Goal: Information Seeking & Learning: Check status

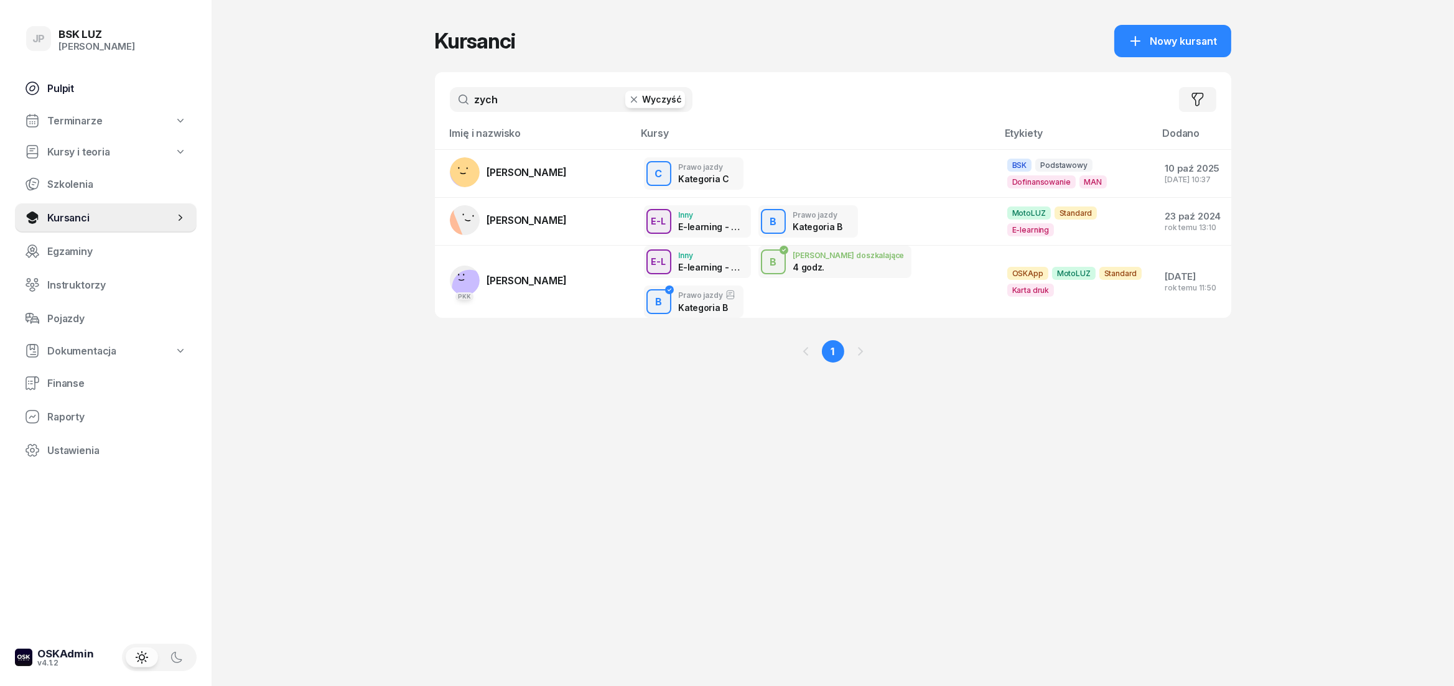
click at [78, 79] on link "Pulpit" at bounding box center [106, 88] width 182 height 30
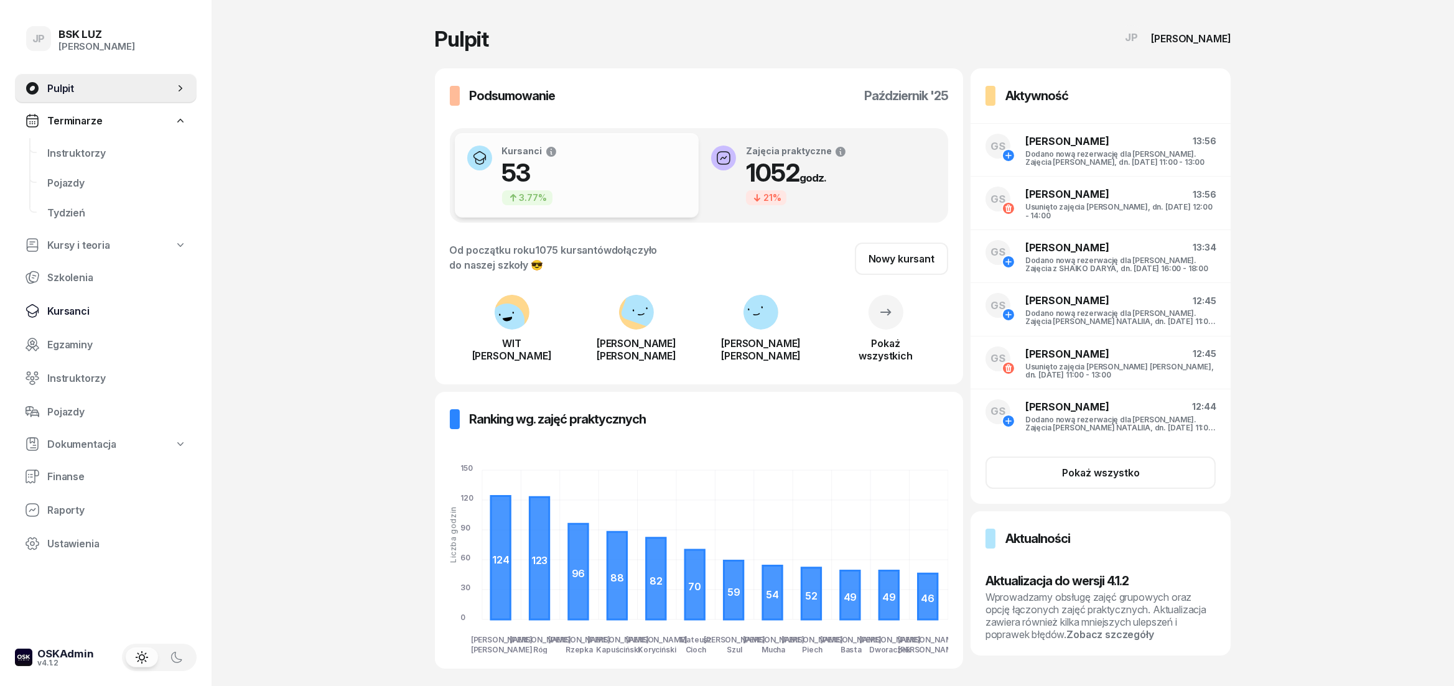
click at [80, 309] on span "Kursanci" at bounding box center [116, 311] width 139 height 12
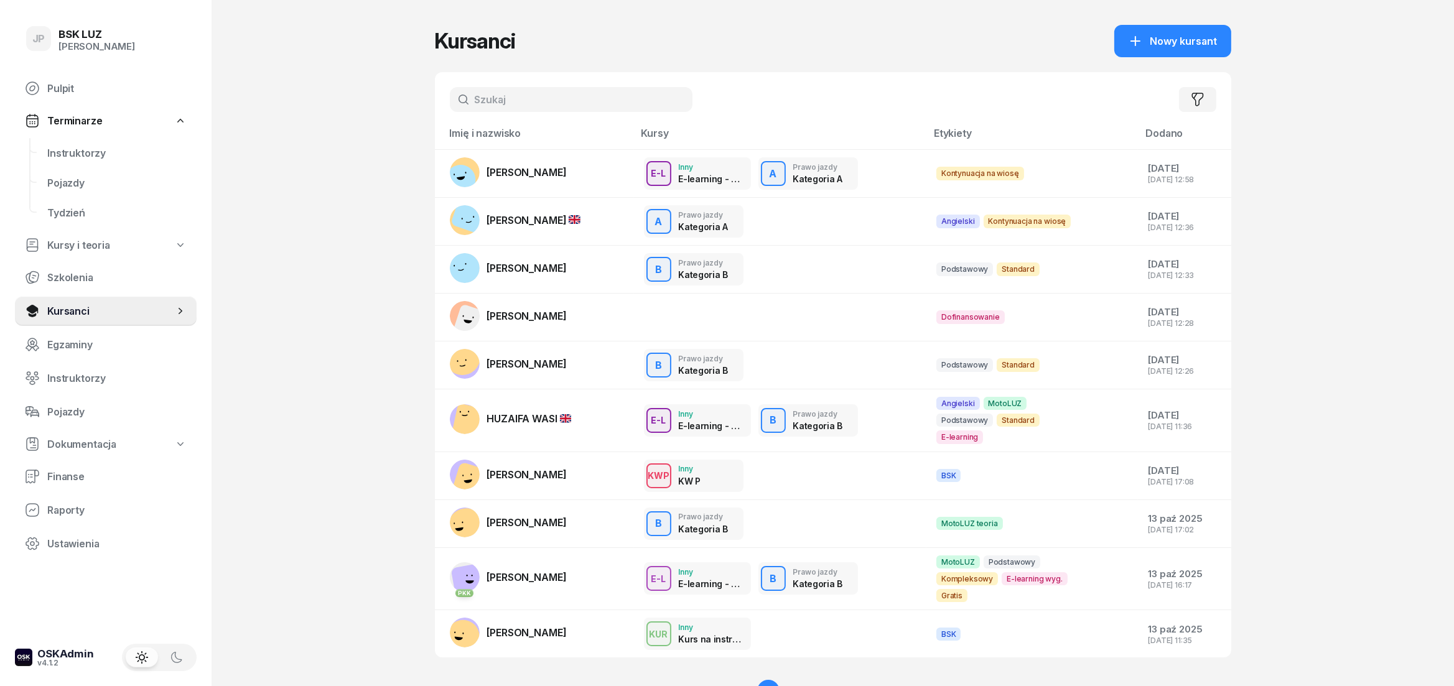
click at [561, 88] on input "text" at bounding box center [571, 99] width 243 height 25
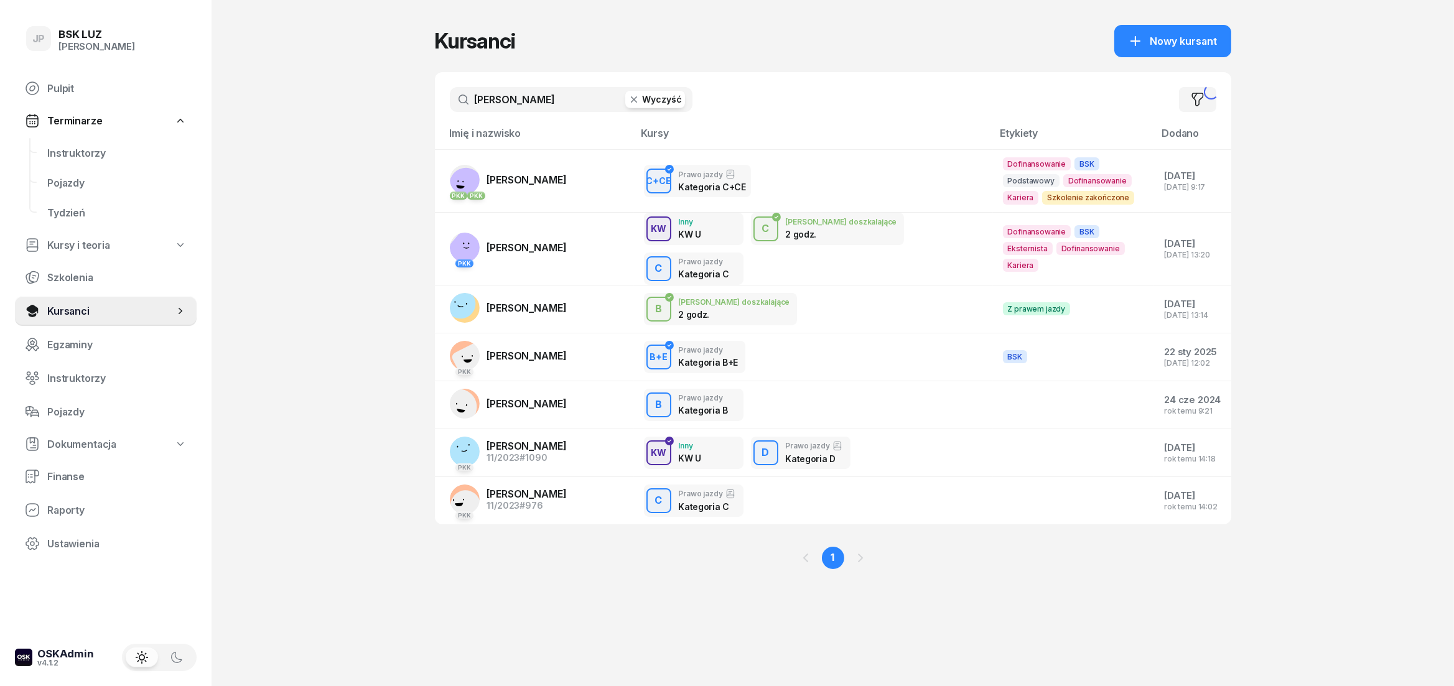
type input "walczak"
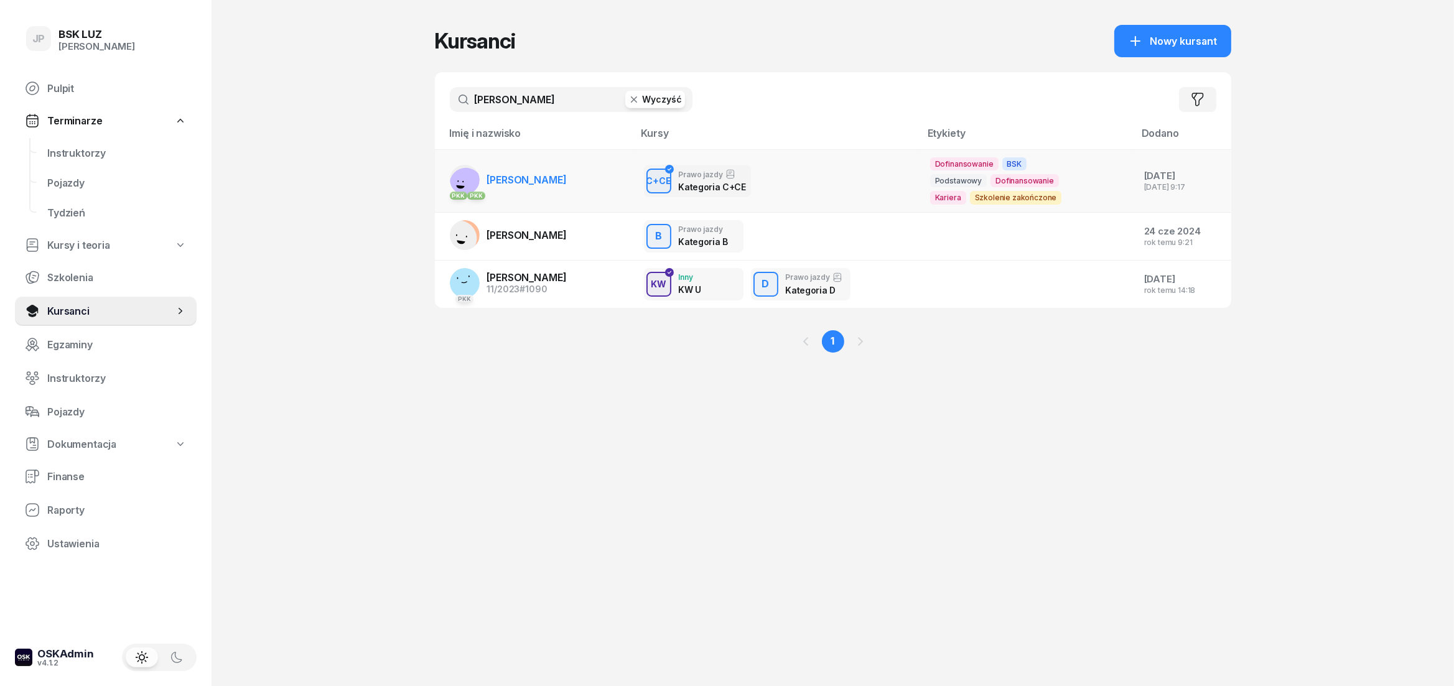
click at [566, 191] on link "PKK PKK MARCIN WALCZAK" at bounding box center [508, 180] width 117 height 30
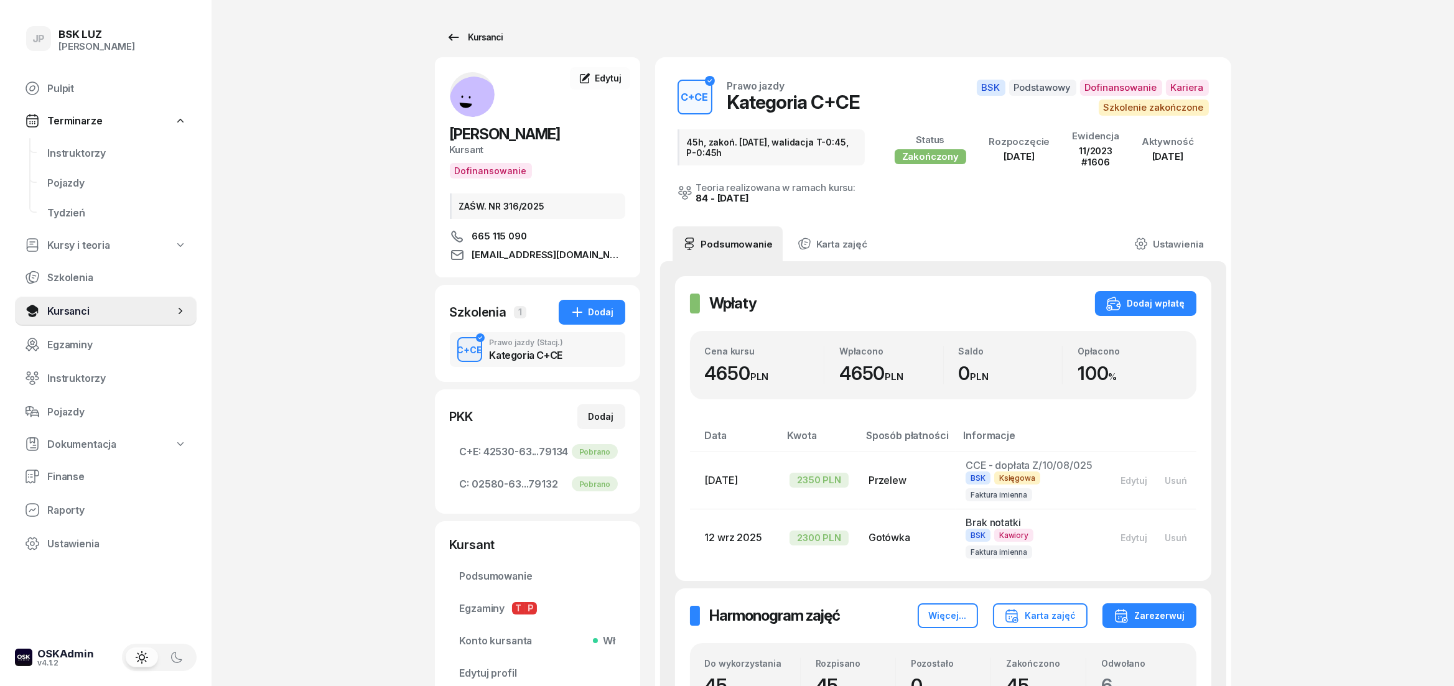
click at [483, 39] on div "Kursanci" at bounding box center [474, 37] width 57 height 15
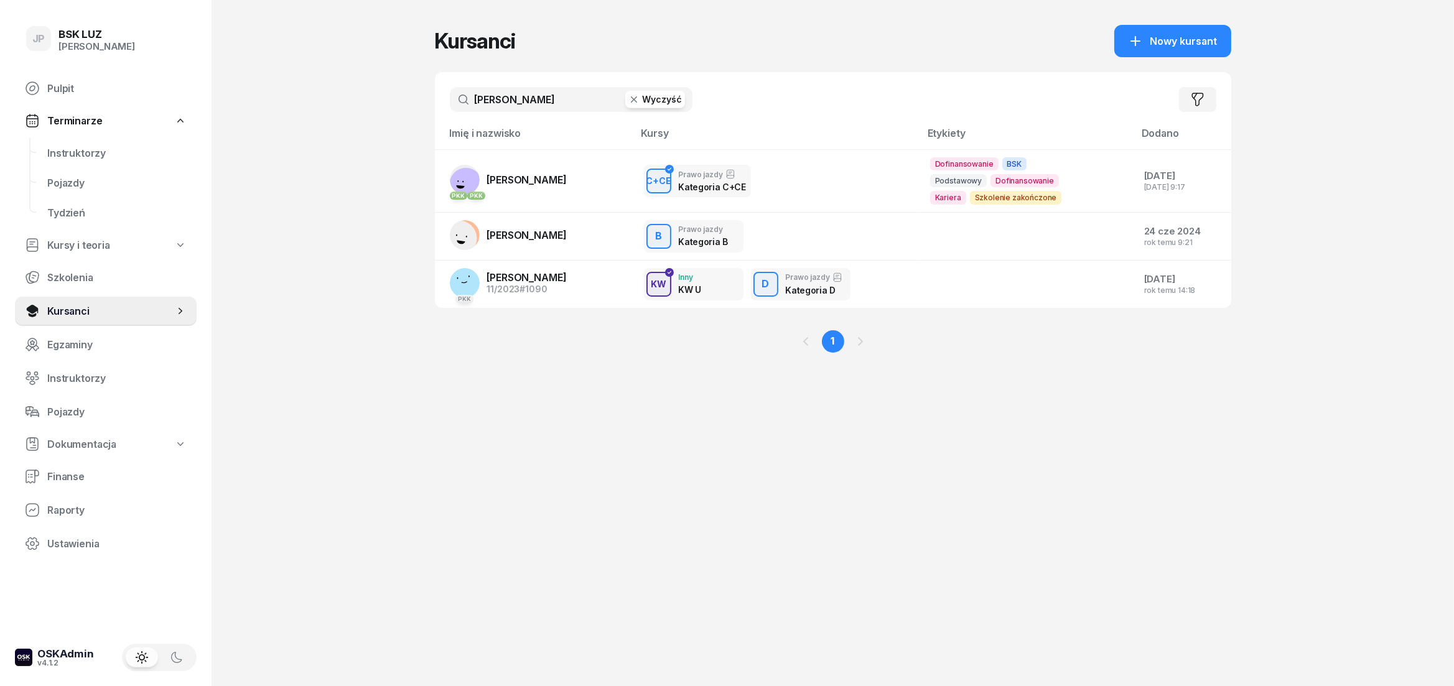
click at [636, 99] on icon "button" at bounding box center [633, 99] width 6 height 6
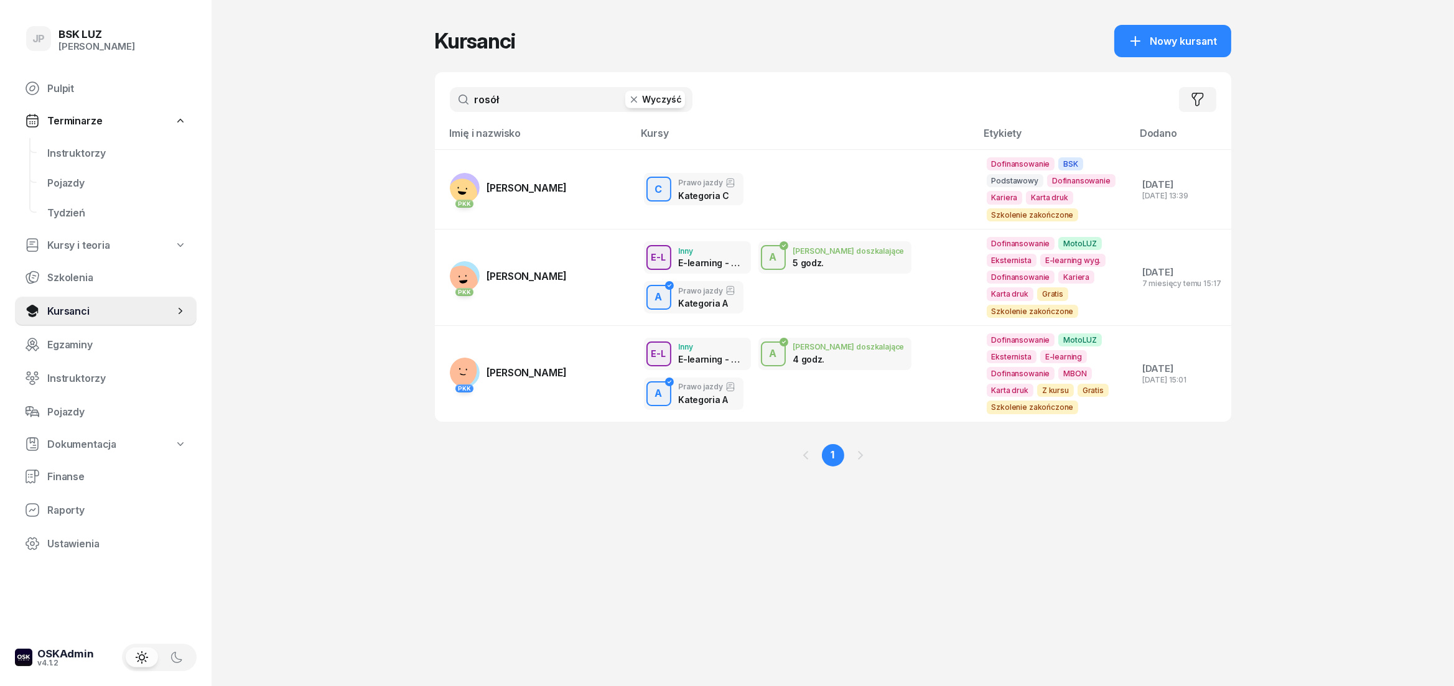
type input "rosół"
click at [518, 184] on span "PATRYK ROSÓŁ" at bounding box center [527, 188] width 80 height 12
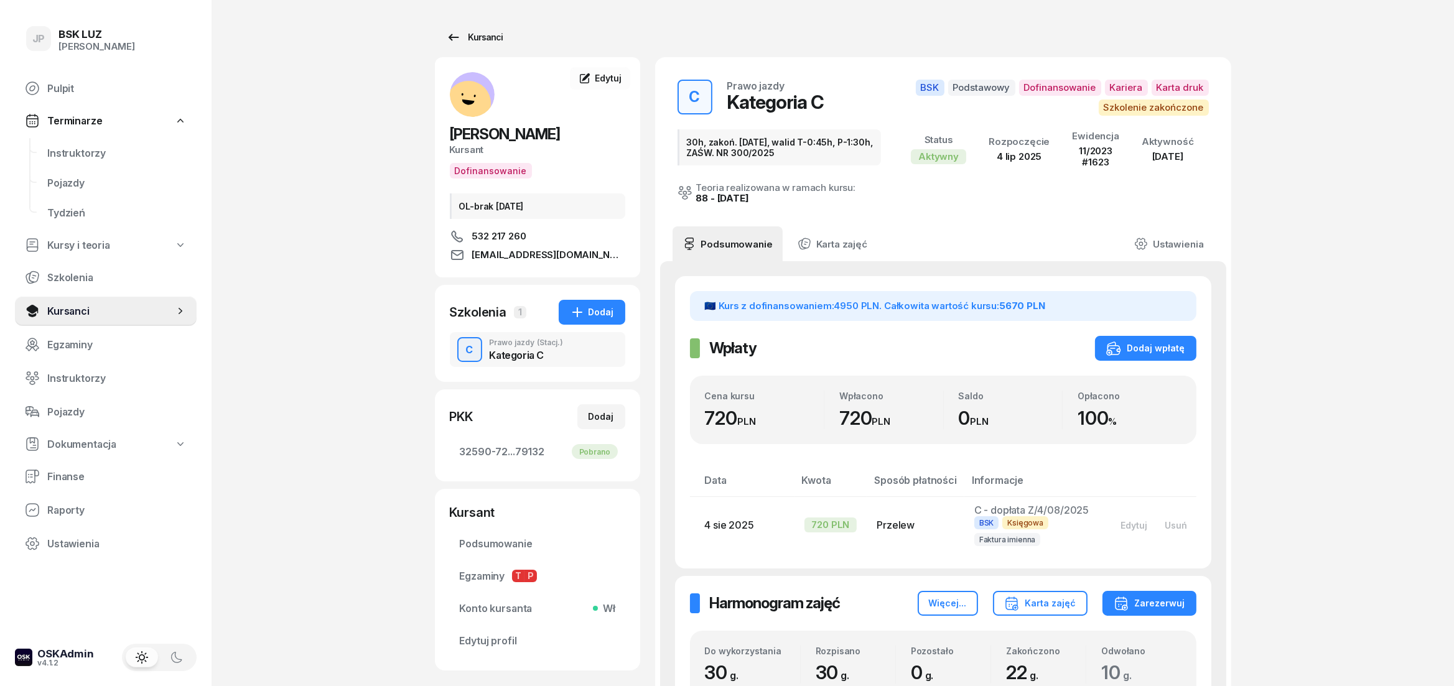
click at [460, 40] on icon at bounding box center [453, 37] width 15 height 15
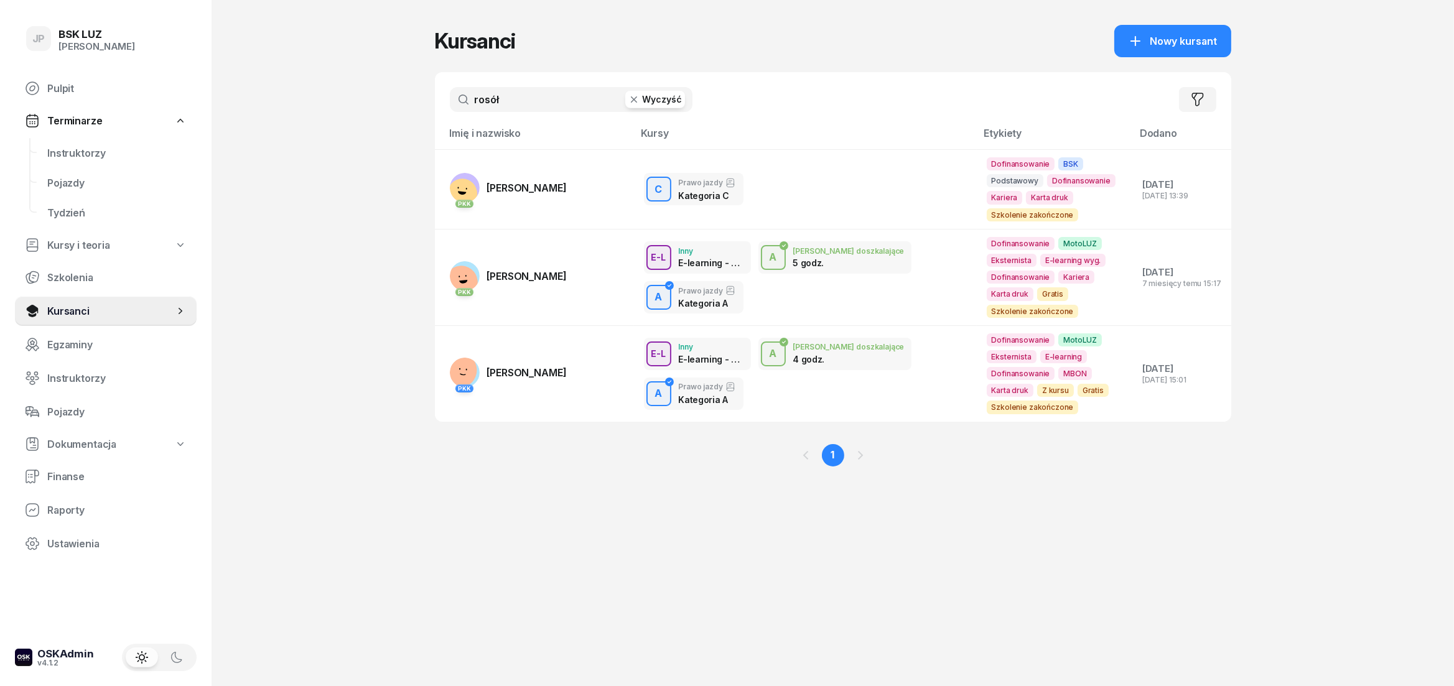
click at [648, 103] on button "Wyczyść" at bounding box center [655, 99] width 60 height 17
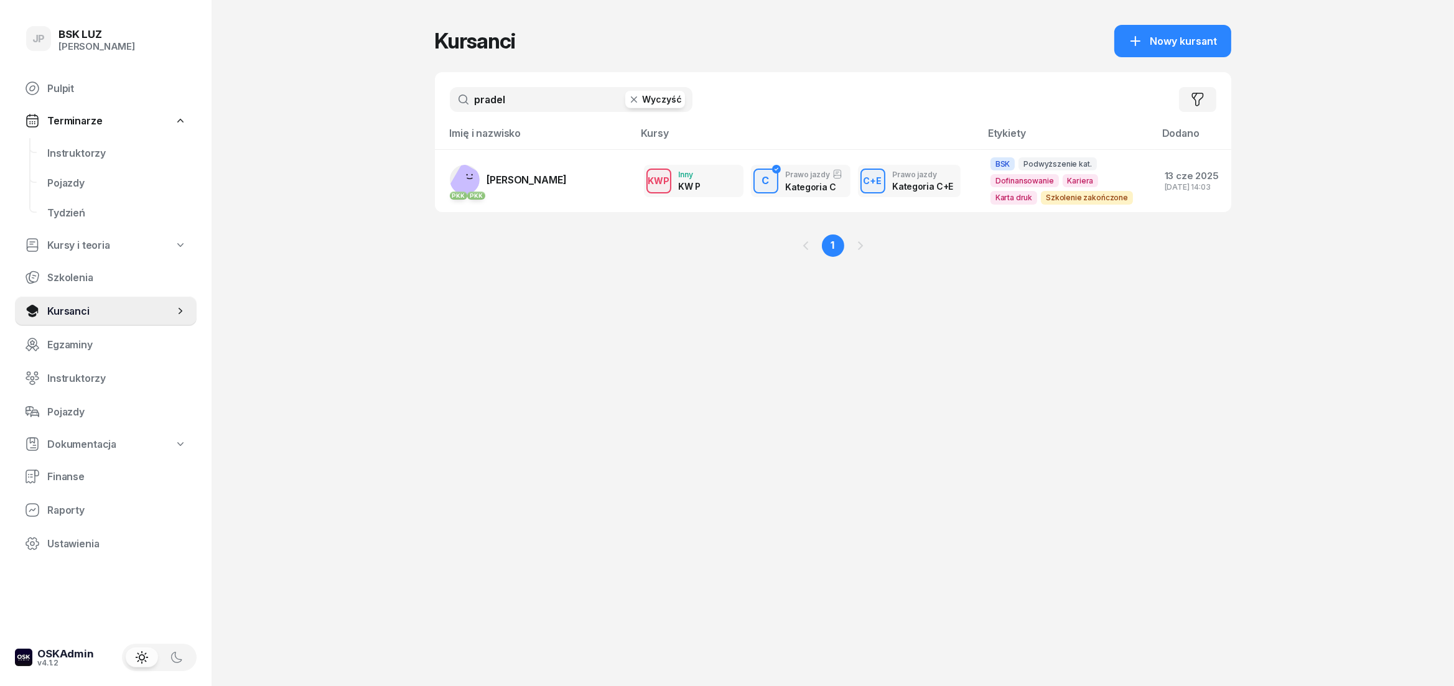
type input "pradel"
click at [544, 206] on td "PKK PKK PAWEŁ PRADEL" at bounding box center [534, 181] width 199 height 62
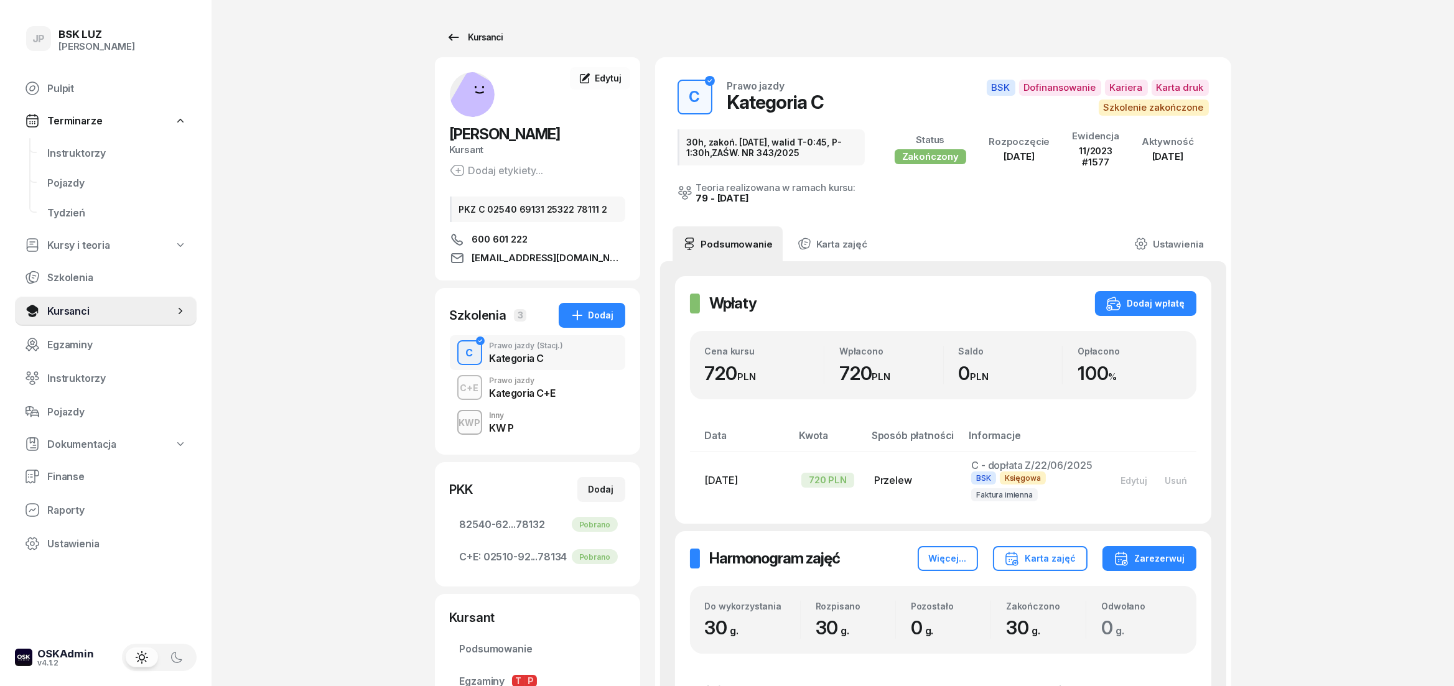
click at [476, 30] on div "Kursanci" at bounding box center [474, 37] width 57 height 15
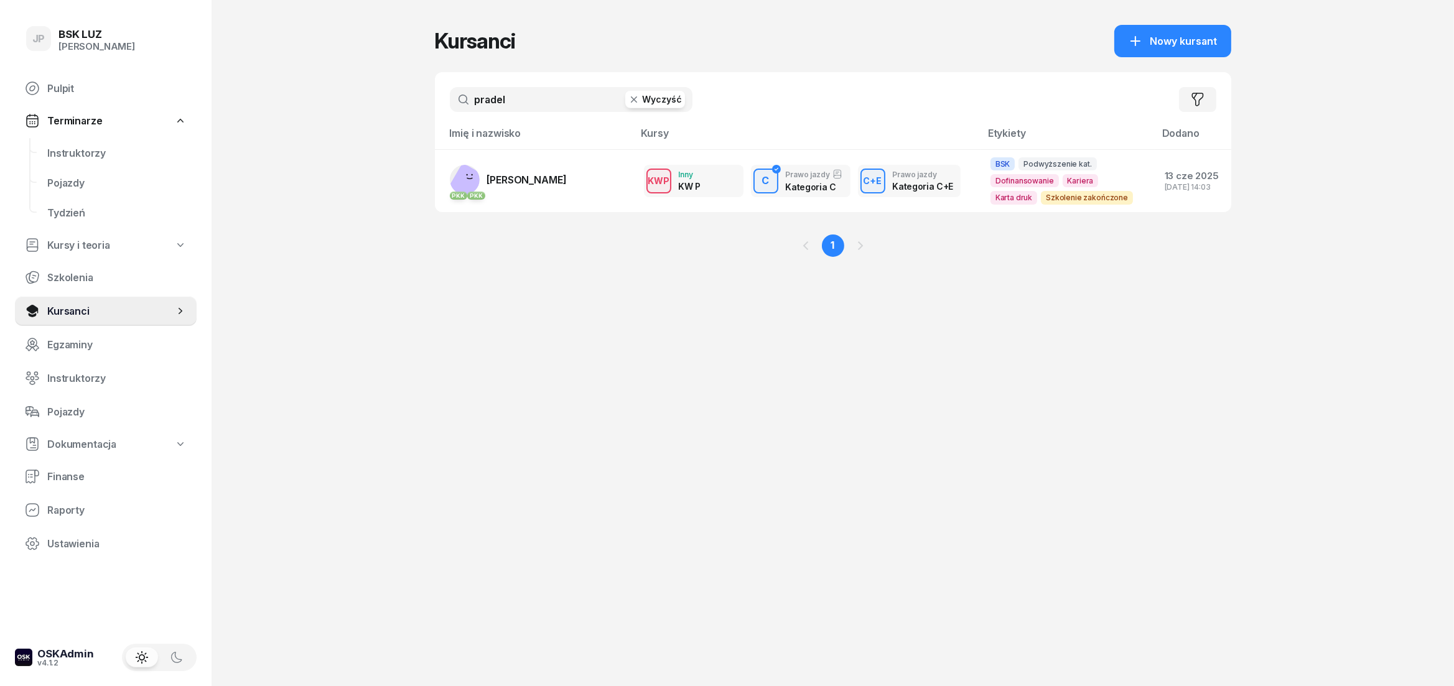
click at [663, 93] on button "Wyczyść" at bounding box center [655, 99] width 60 height 17
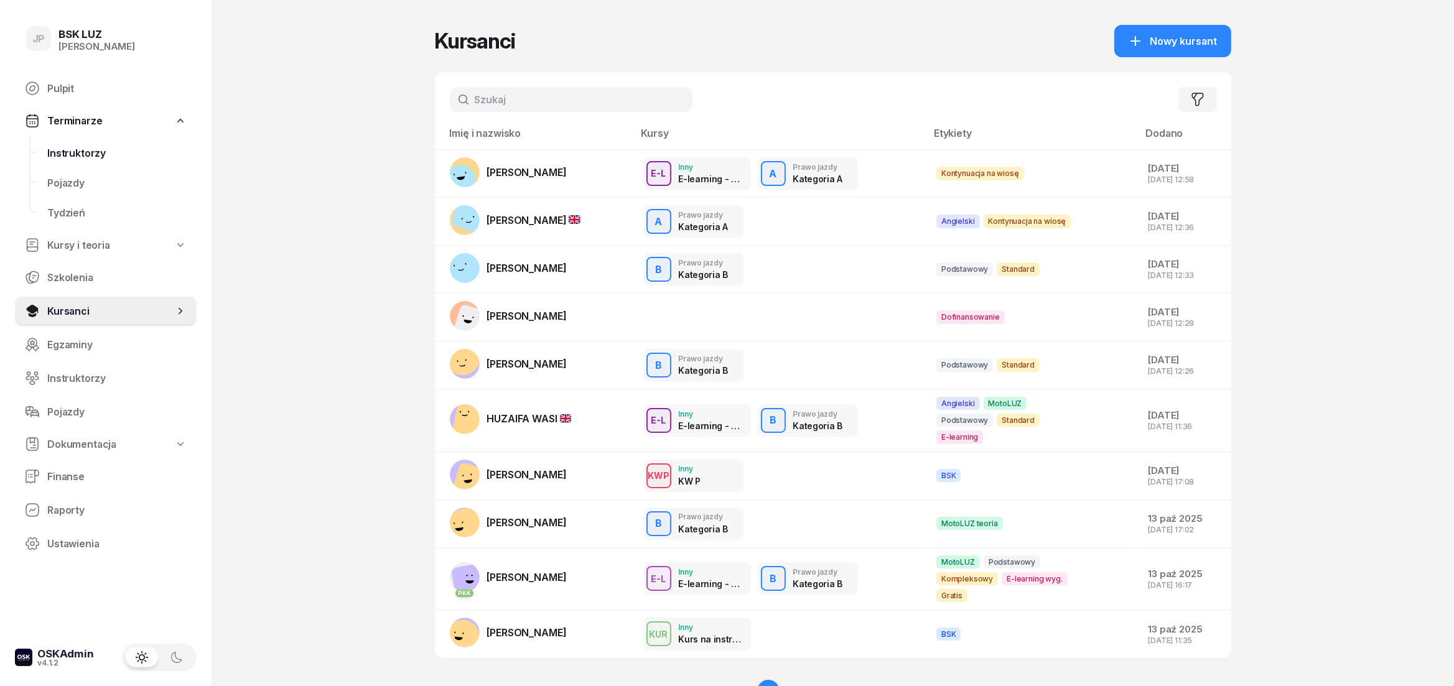
click at [76, 151] on span "Instruktorzy" at bounding box center [116, 153] width 139 height 12
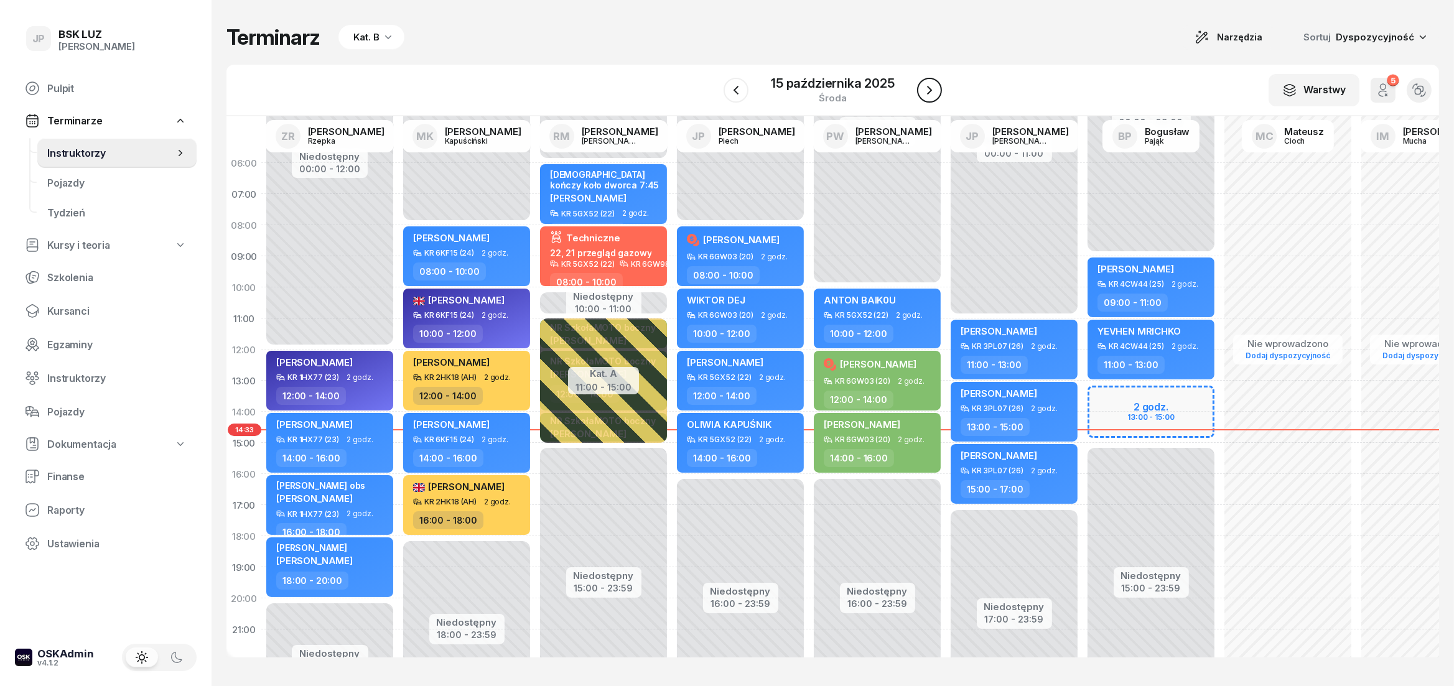
click at [924, 88] on icon "button" at bounding box center [929, 90] width 15 height 15
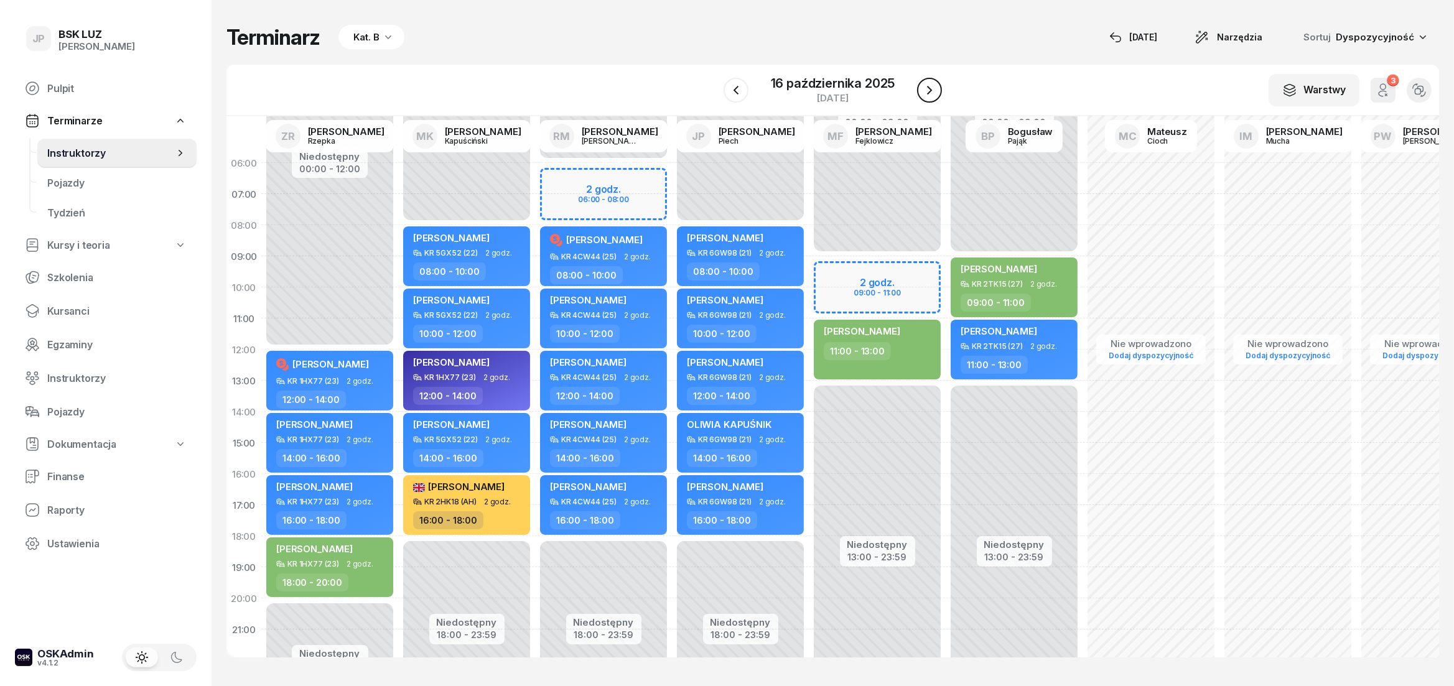
click at [924, 88] on icon "button" at bounding box center [929, 90] width 15 height 15
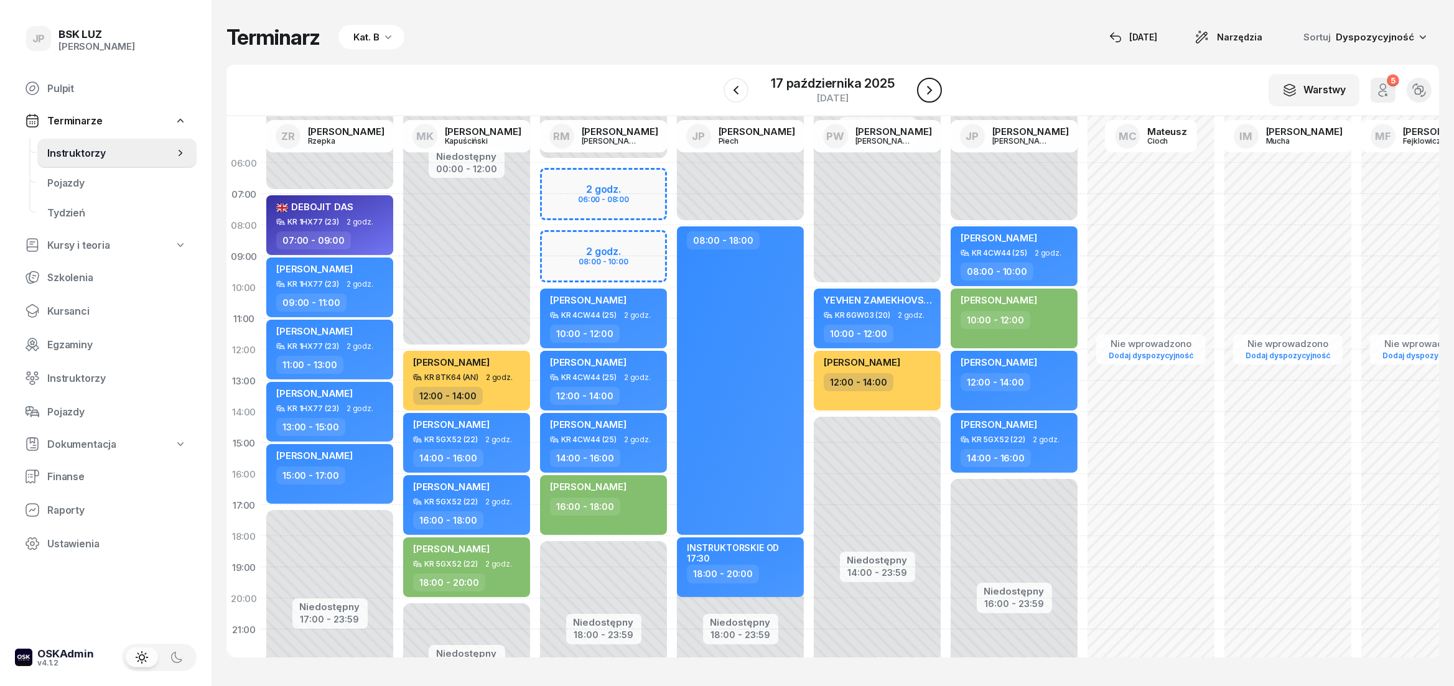
click at [924, 88] on icon "button" at bounding box center [929, 90] width 15 height 15
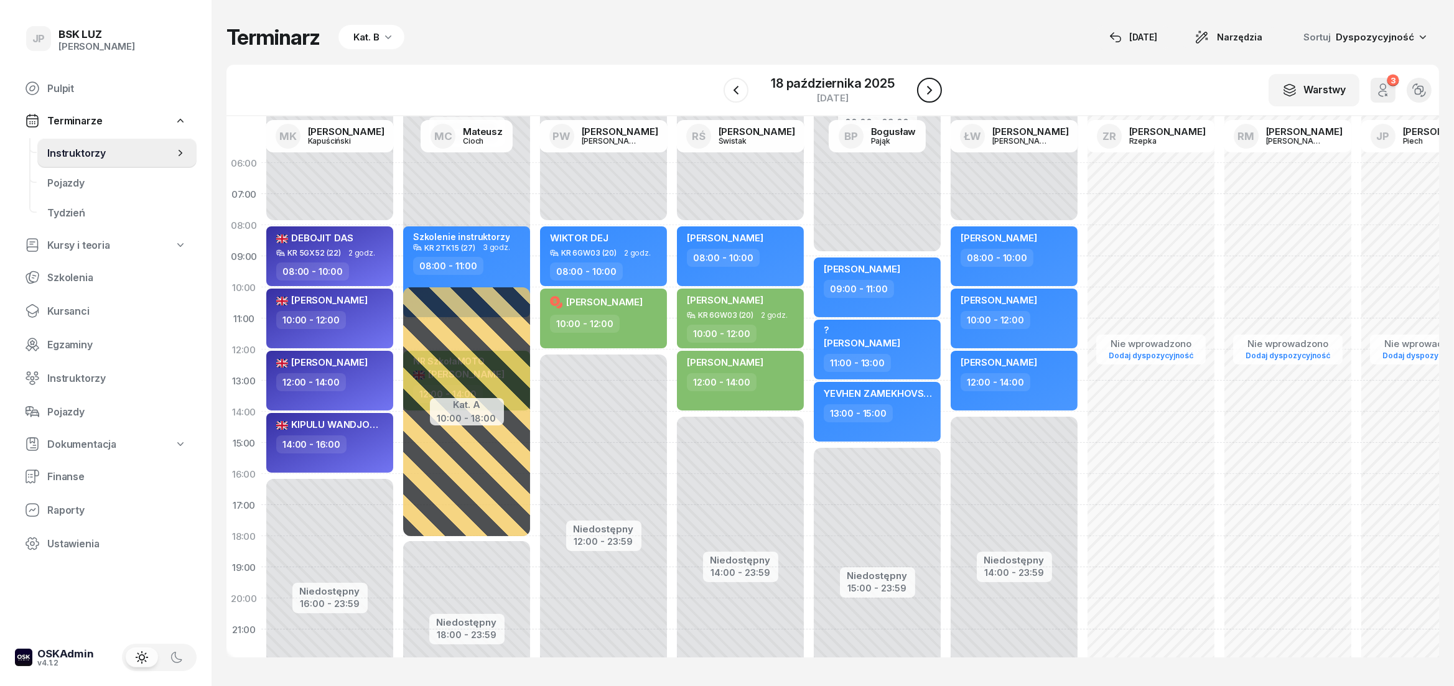
click at [924, 88] on icon "button" at bounding box center [929, 90] width 15 height 15
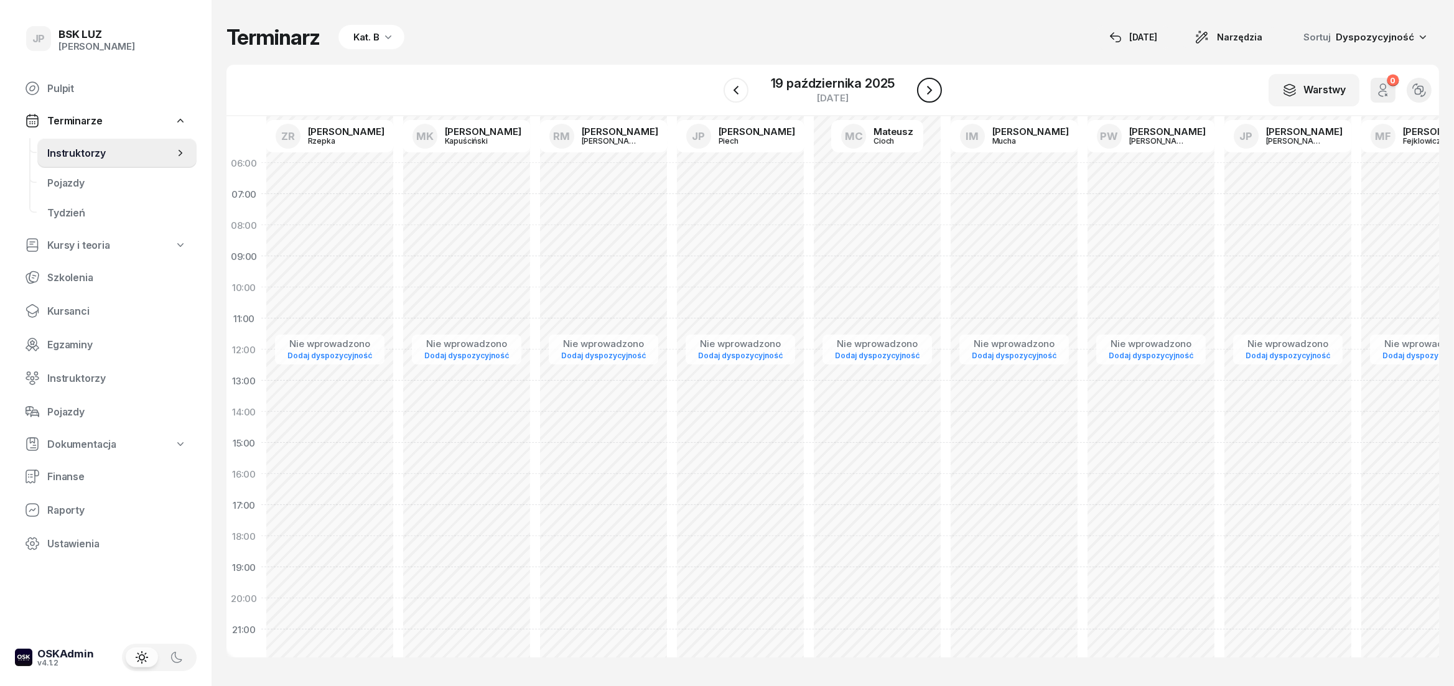
click at [924, 88] on icon "button" at bounding box center [929, 90] width 15 height 15
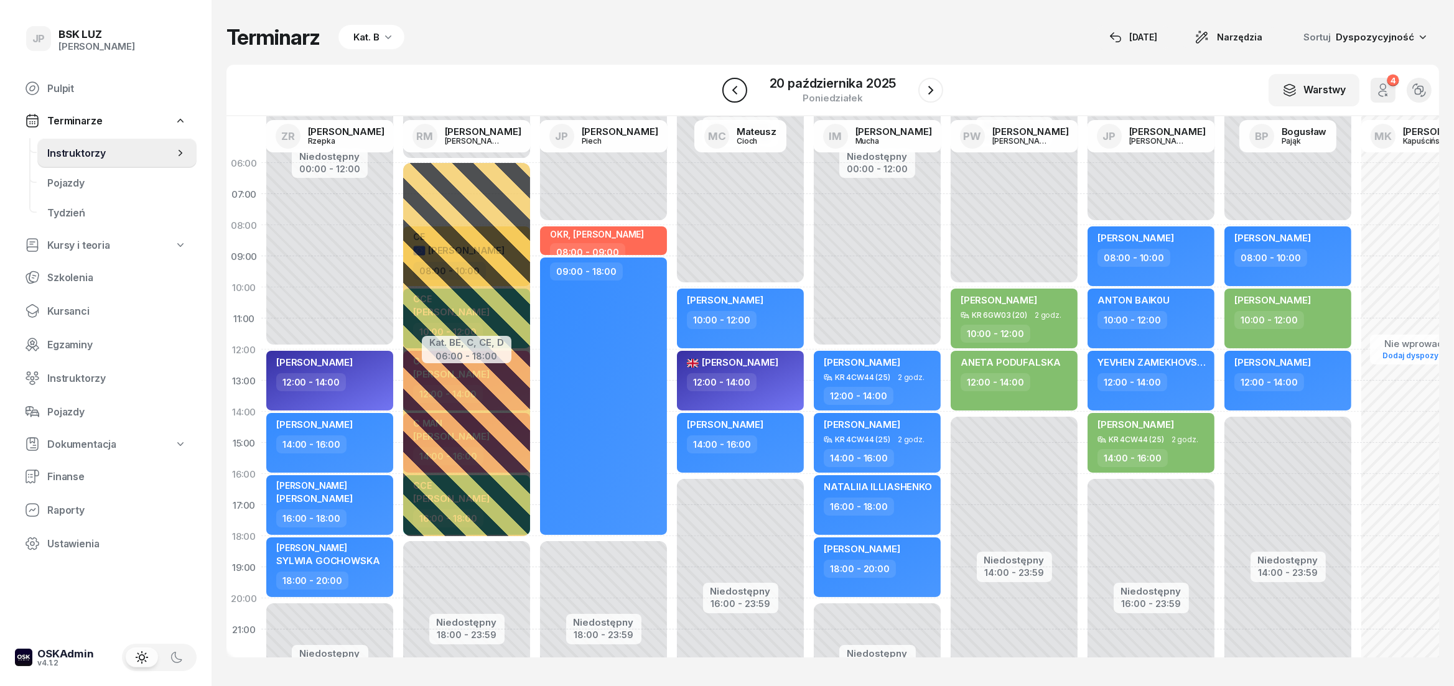
click at [735, 93] on icon "button" at bounding box center [734, 90] width 15 height 15
click at [735, 93] on icon "button" at bounding box center [736, 90] width 15 height 15
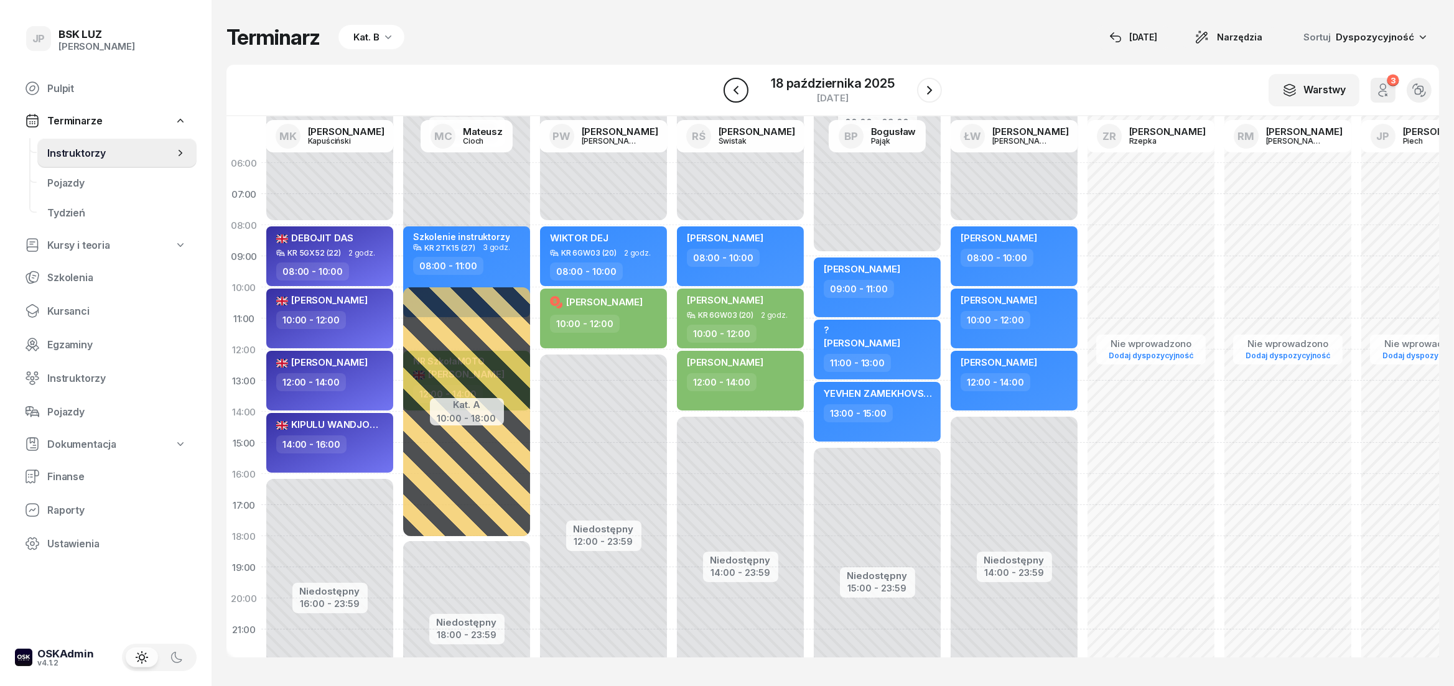
click at [735, 93] on icon "button" at bounding box center [736, 90] width 15 height 15
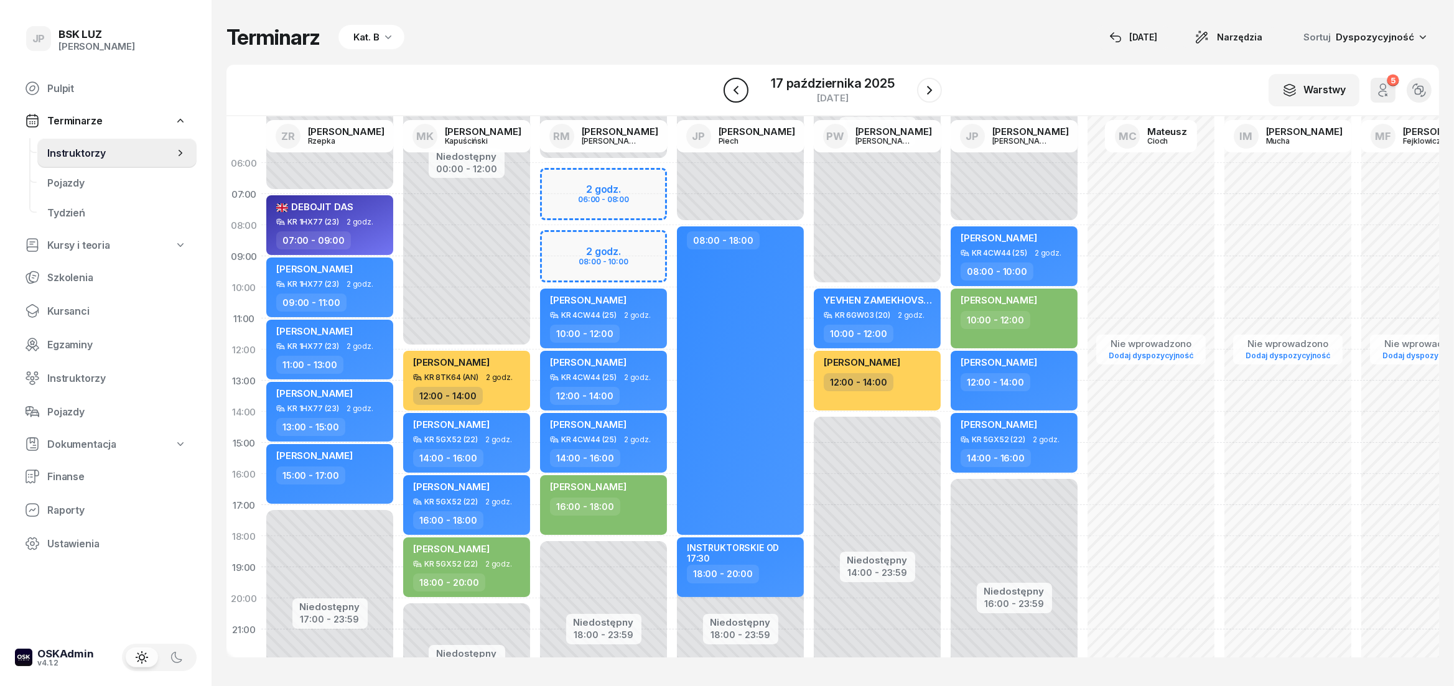
click at [735, 93] on icon "button" at bounding box center [736, 90] width 15 height 15
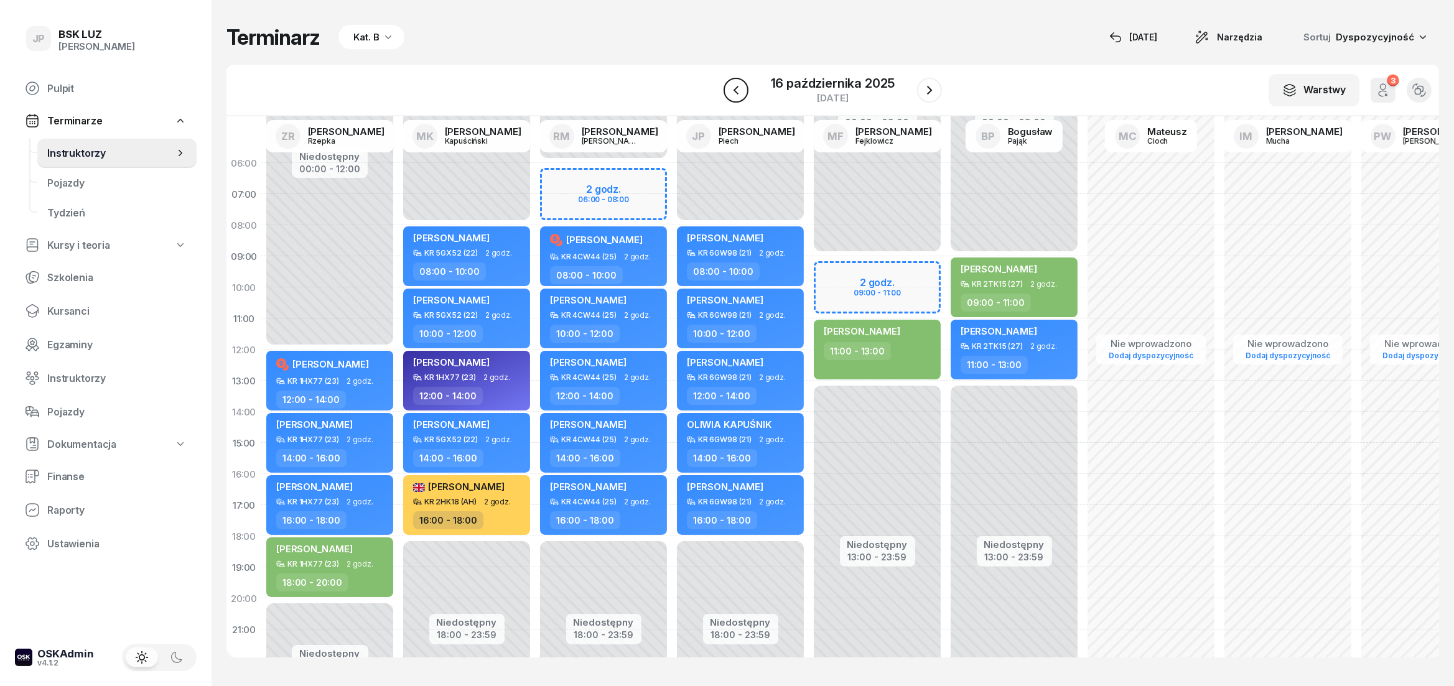
click at [735, 93] on icon "button" at bounding box center [736, 90] width 15 height 15
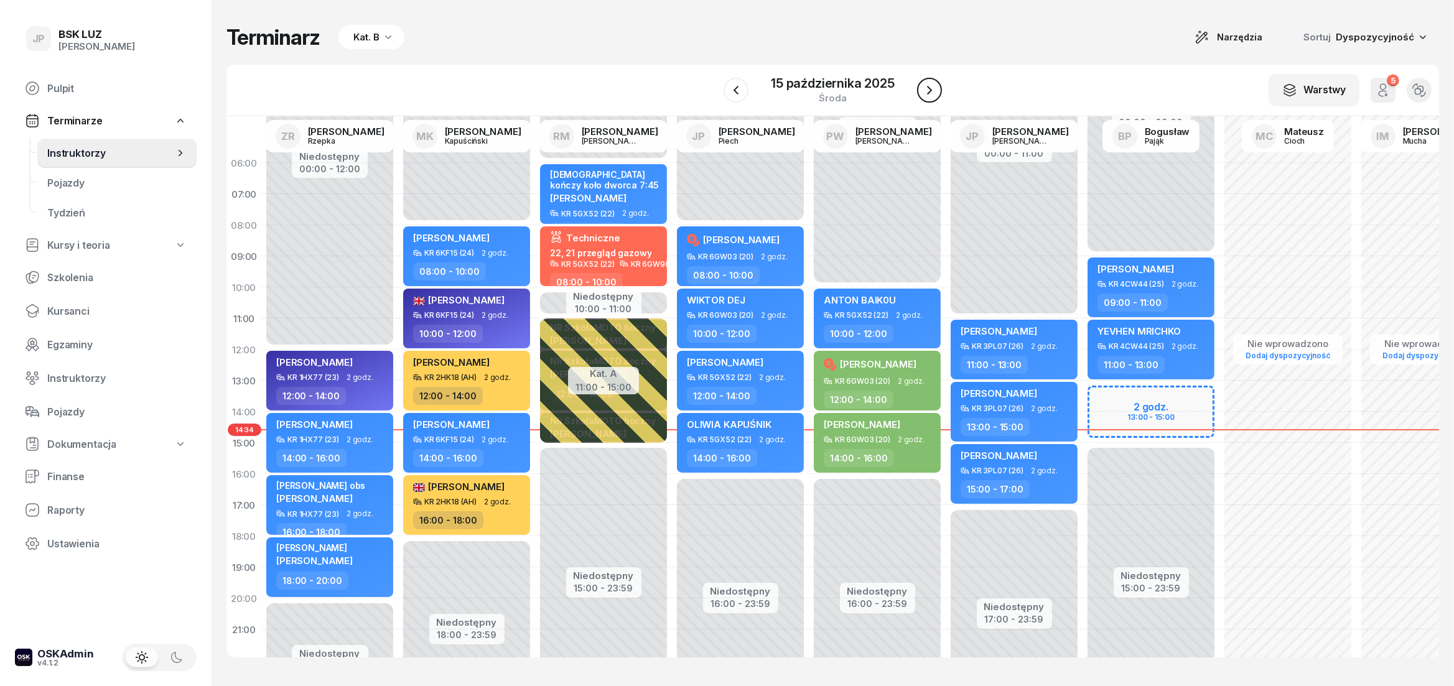
click at [926, 86] on icon "button" at bounding box center [929, 90] width 15 height 15
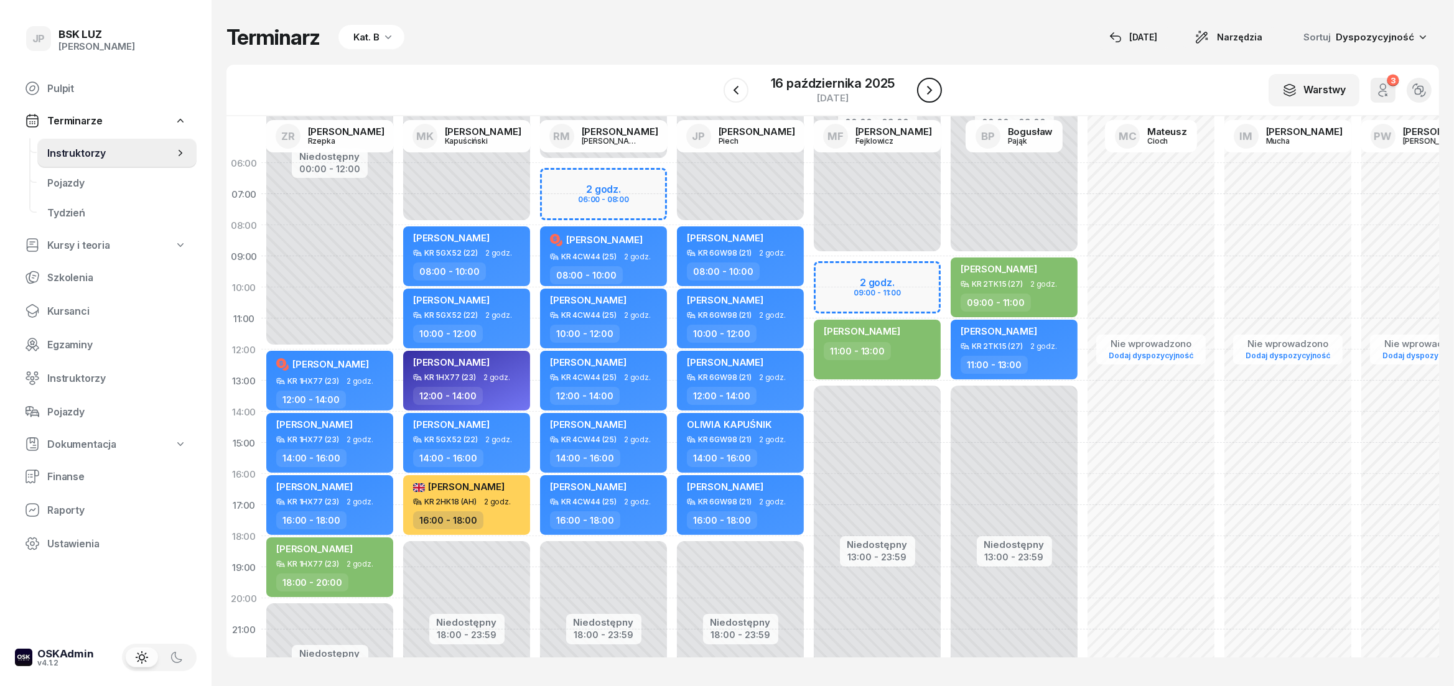
click at [926, 86] on icon "button" at bounding box center [929, 90] width 15 height 15
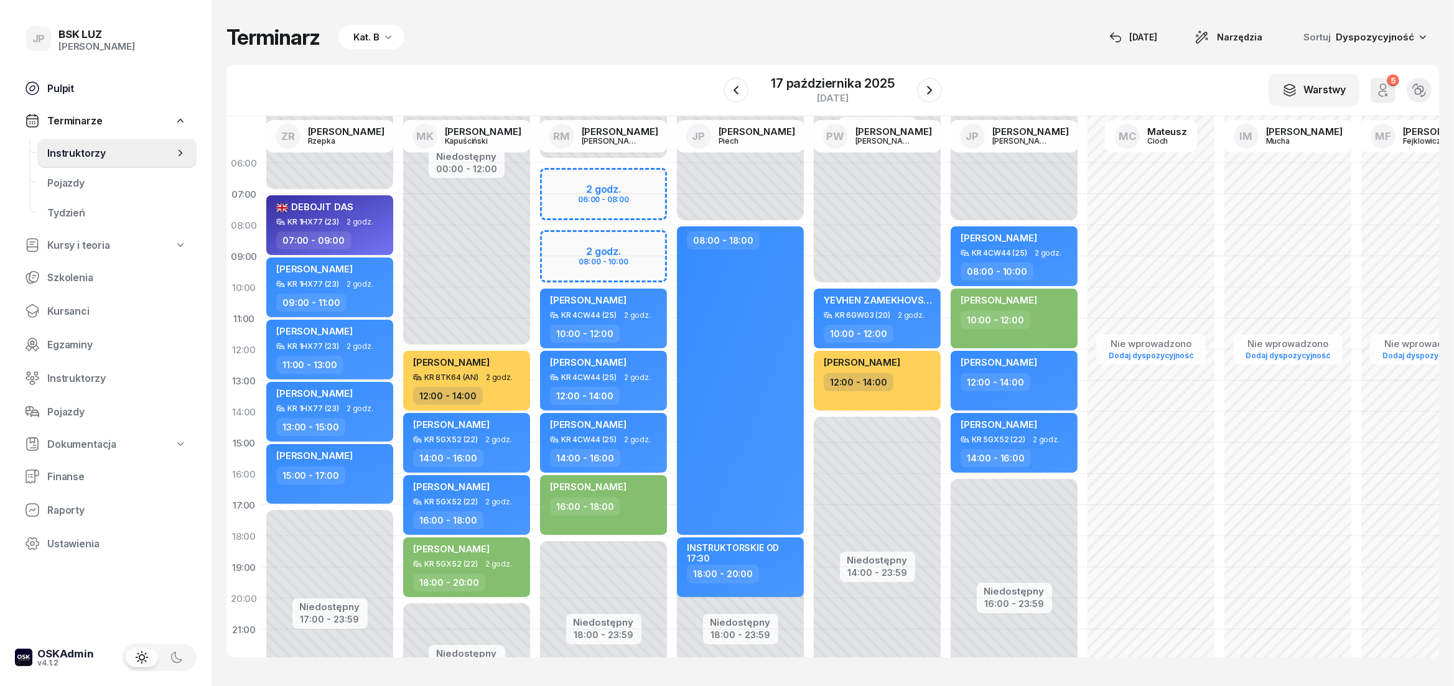
click at [37, 78] on link "Pulpit" at bounding box center [106, 88] width 182 height 30
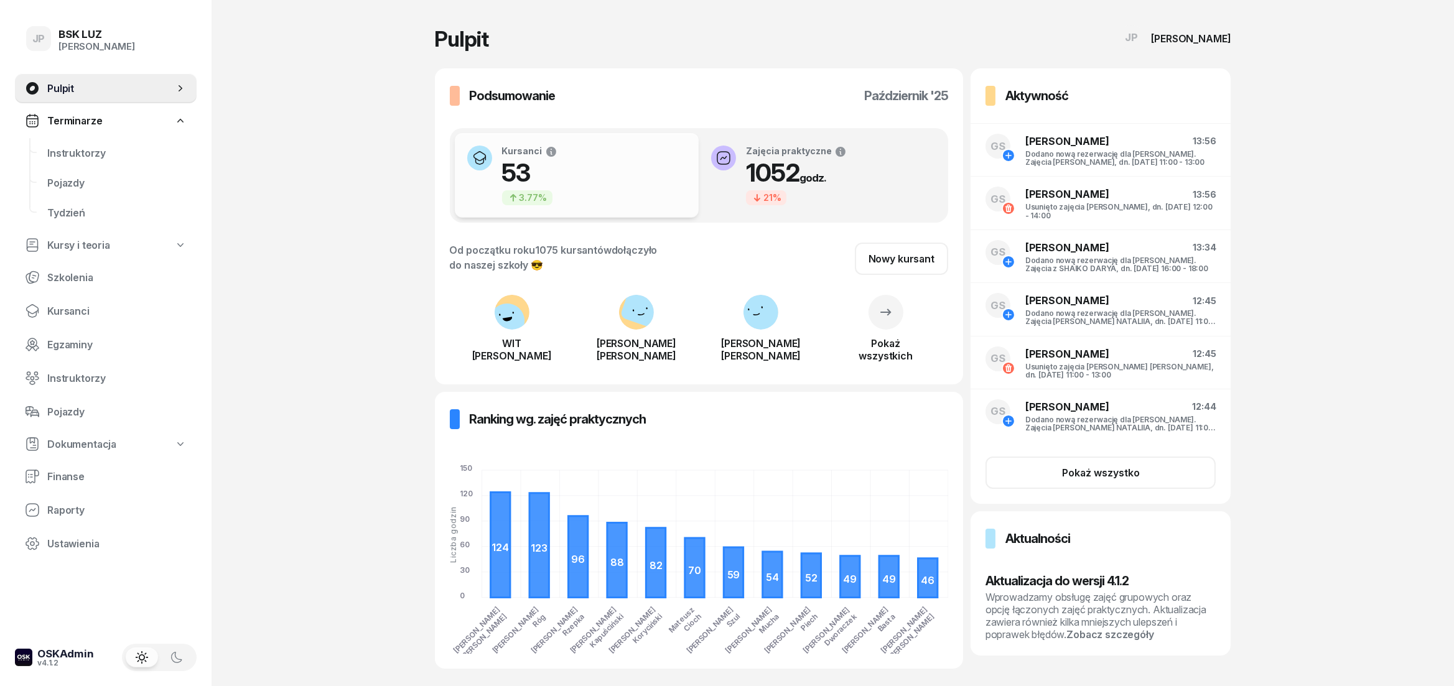
click at [93, 249] on span "Kursy i teoria" at bounding box center [78, 246] width 63 height 12
select select
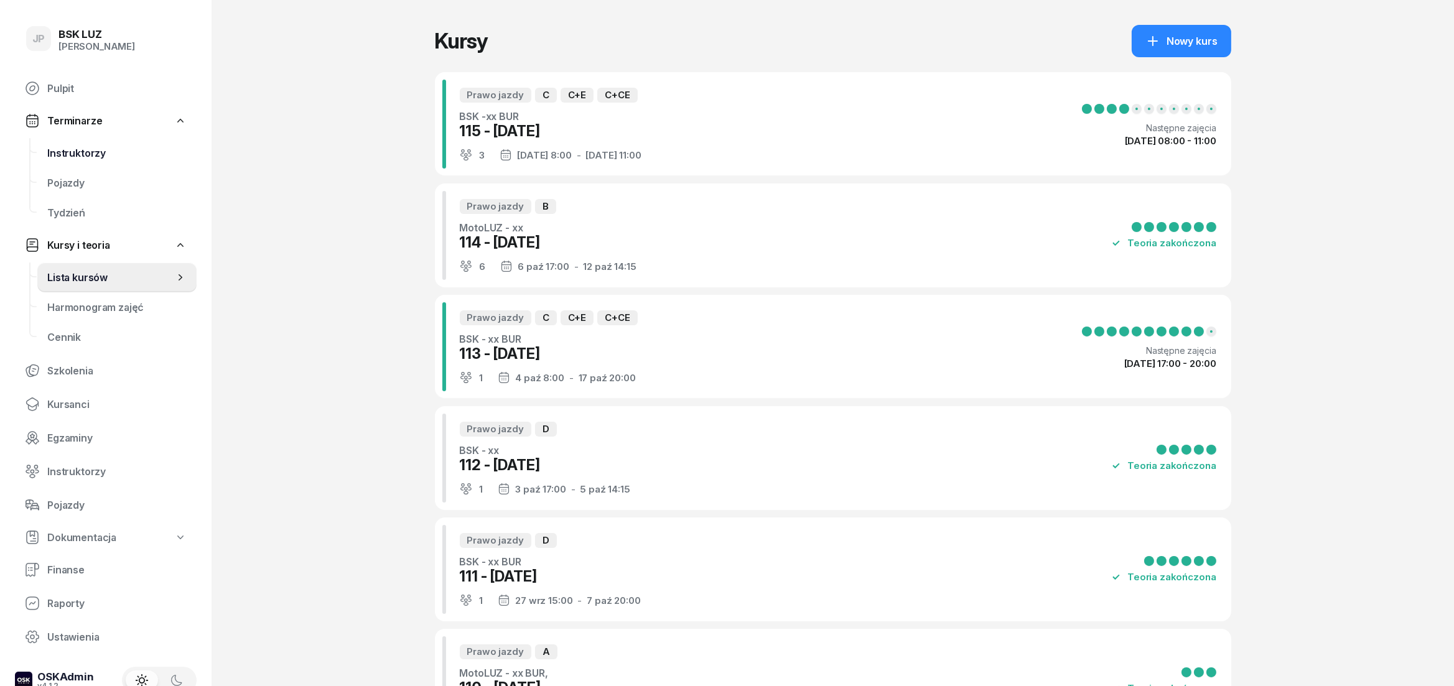
click at [95, 152] on span "Instruktorzy" at bounding box center [116, 153] width 139 height 12
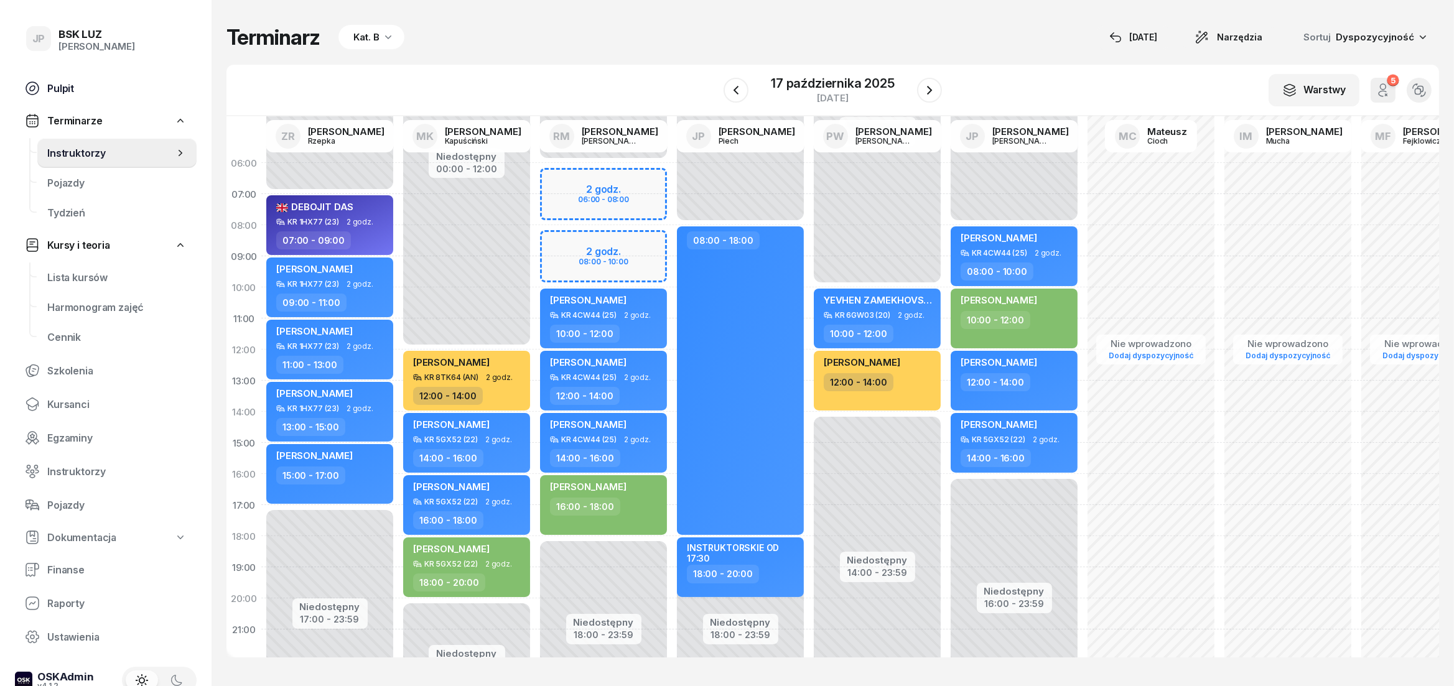
click at [81, 91] on span "Pulpit" at bounding box center [116, 89] width 139 height 12
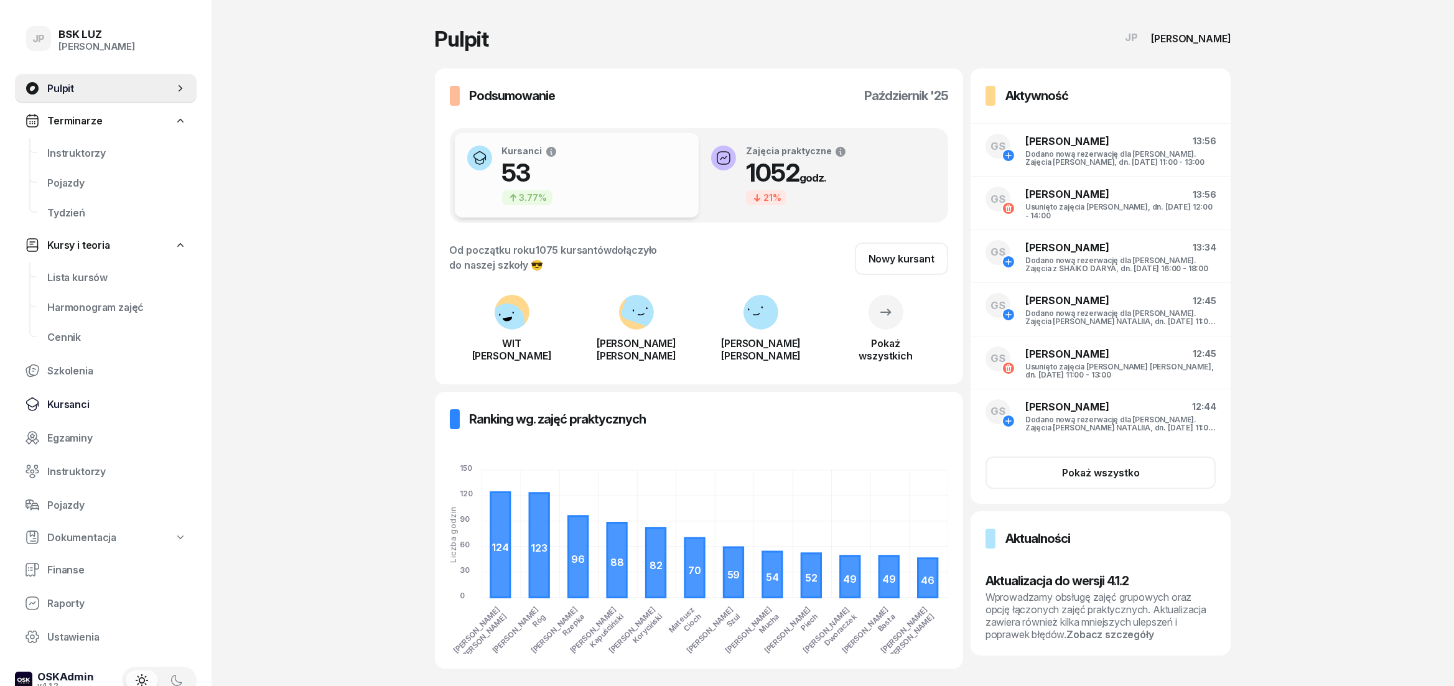
click at [69, 399] on span "Kursanci" at bounding box center [116, 405] width 139 height 12
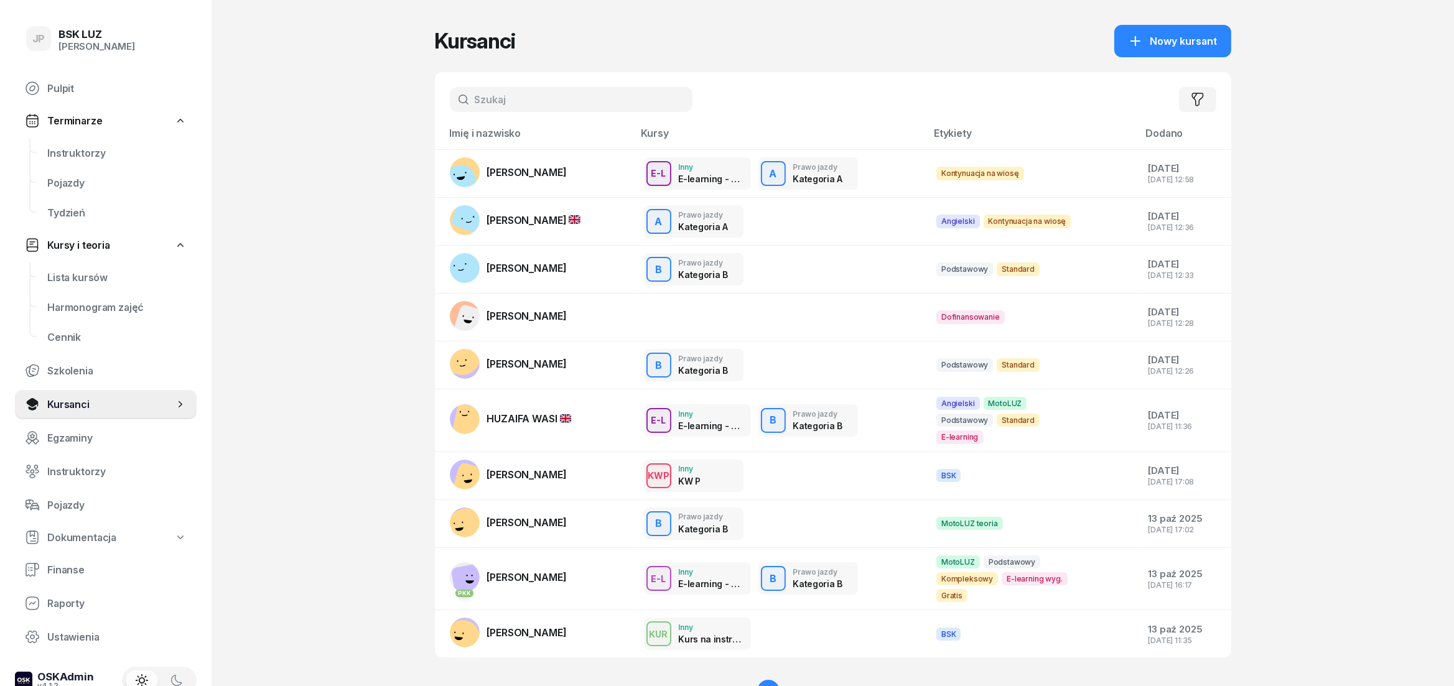
click at [566, 92] on input "text" at bounding box center [571, 99] width 243 height 25
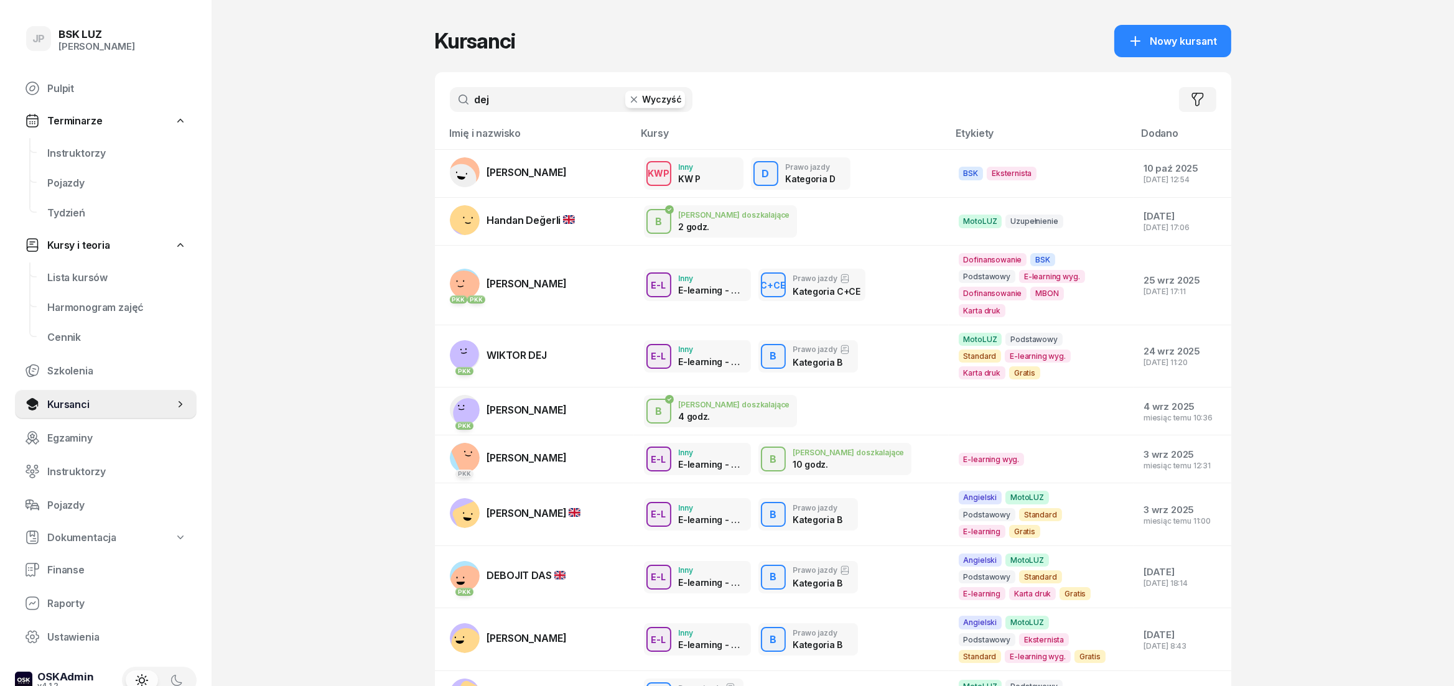
type input "dej"
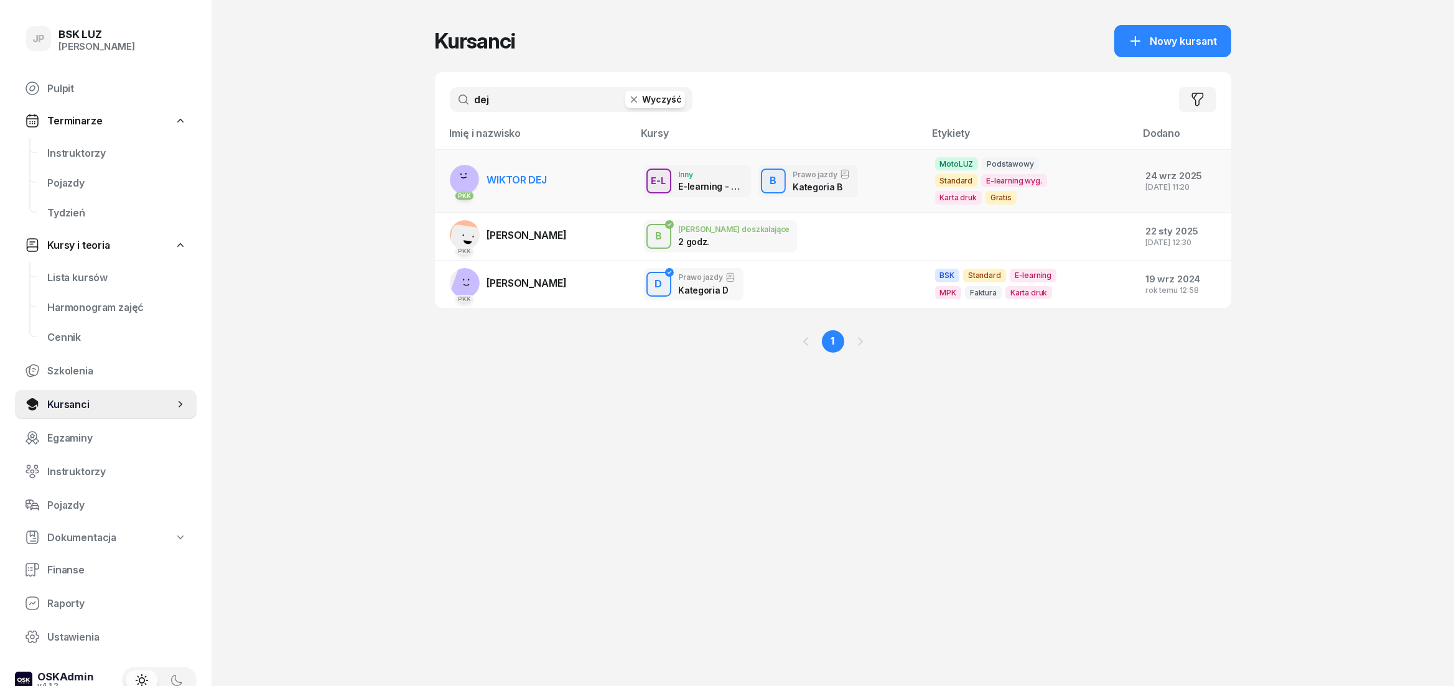
click at [556, 179] on td "PKK WIKTOR DEJ" at bounding box center [534, 181] width 199 height 63
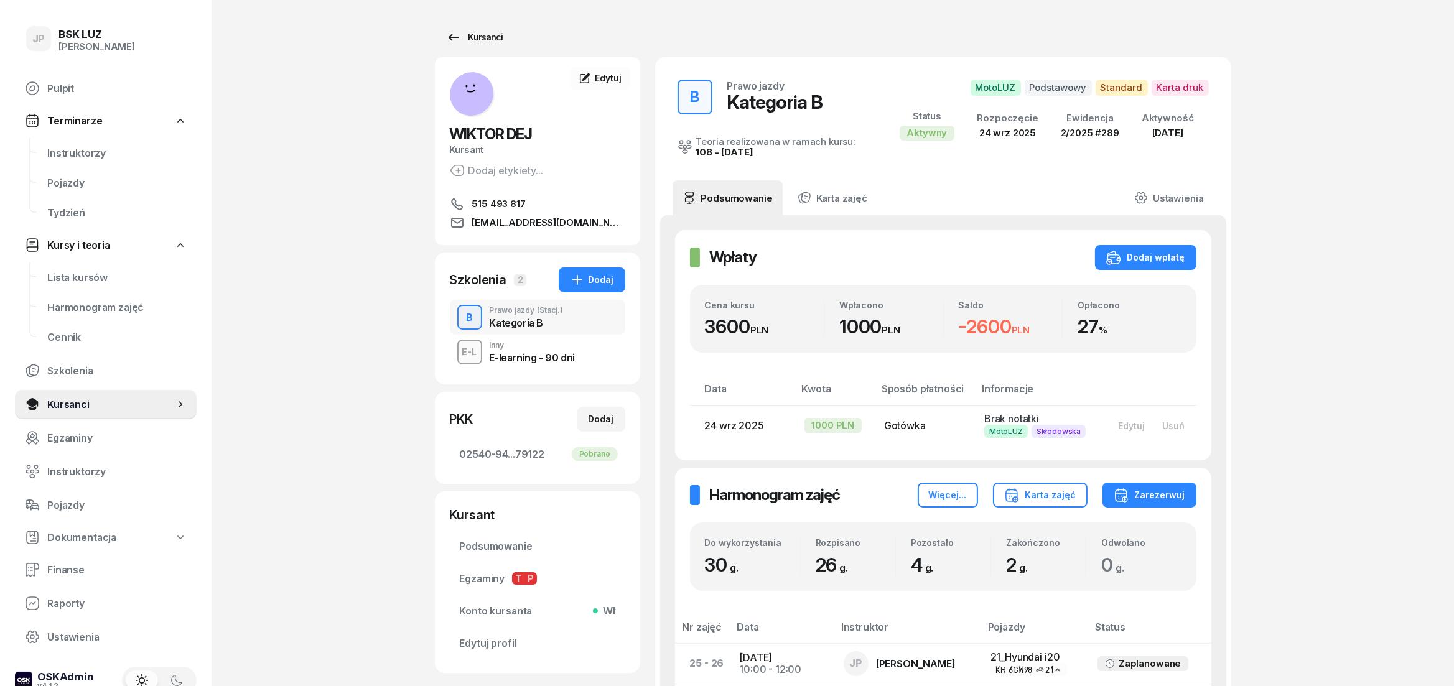
click at [459, 35] on icon at bounding box center [453, 37] width 15 height 15
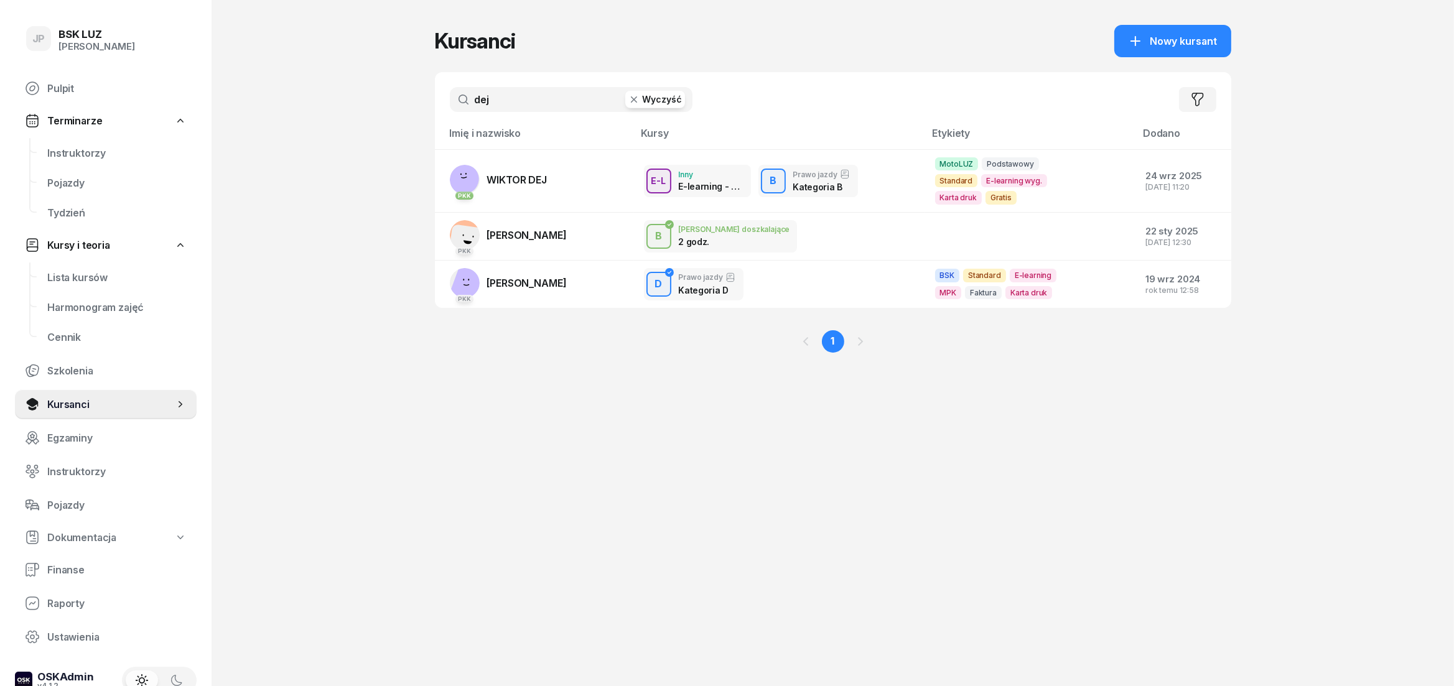
click at [644, 102] on button "Wyczyść" at bounding box center [655, 99] width 60 height 17
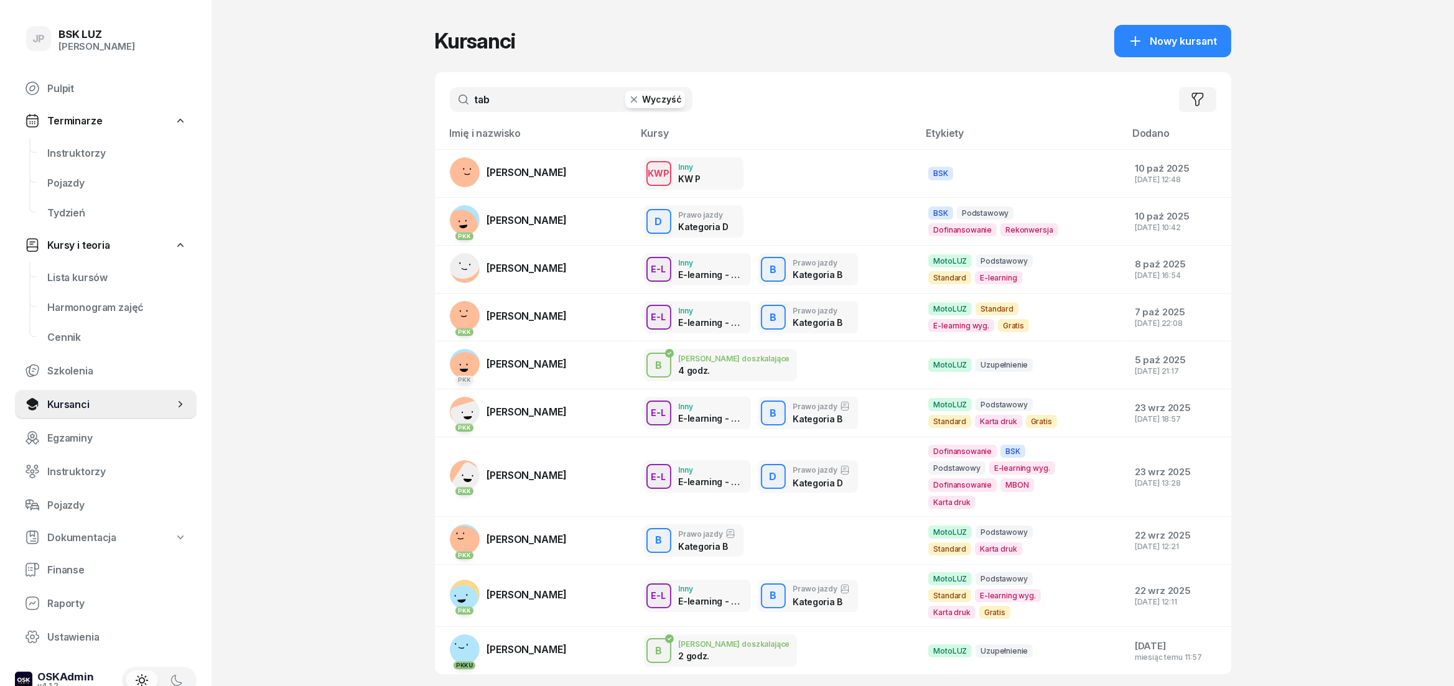
type input "tab"
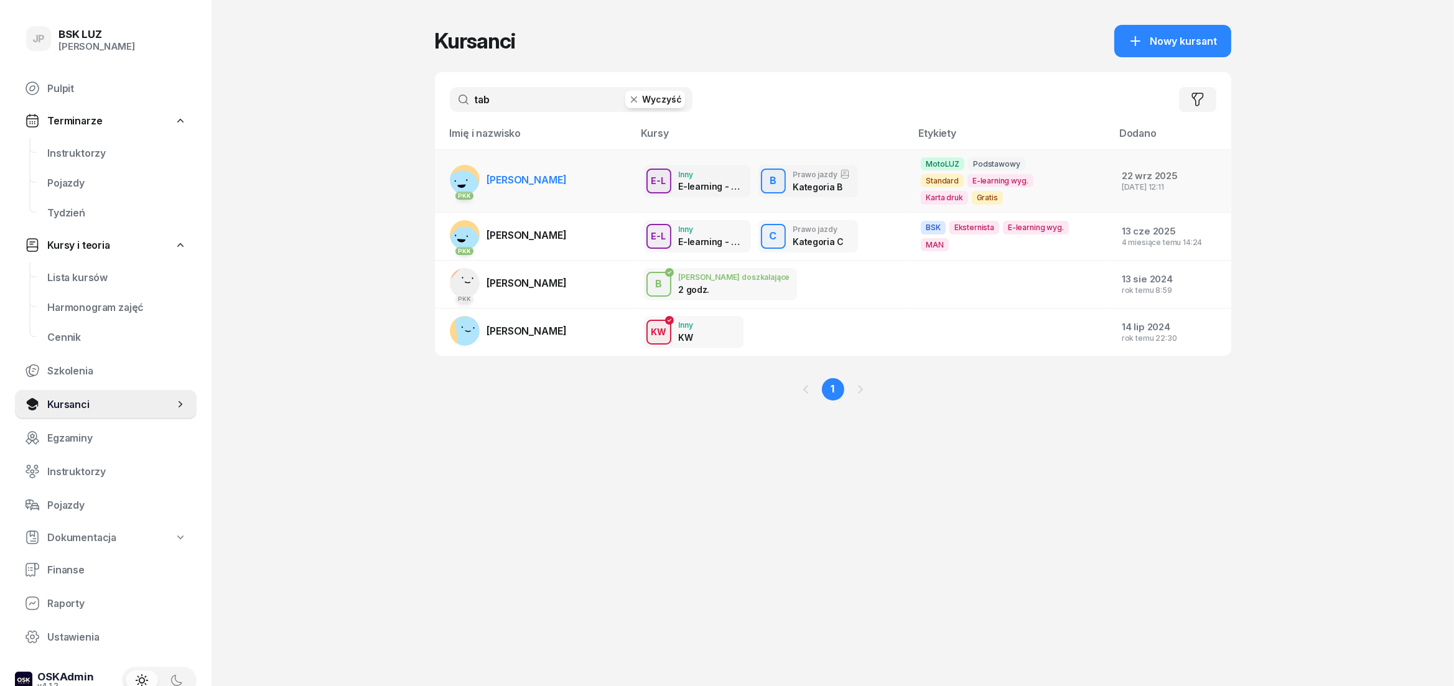
click at [546, 174] on span "MATEUSZ TABISZ" at bounding box center [527, 180] width 80 height 12
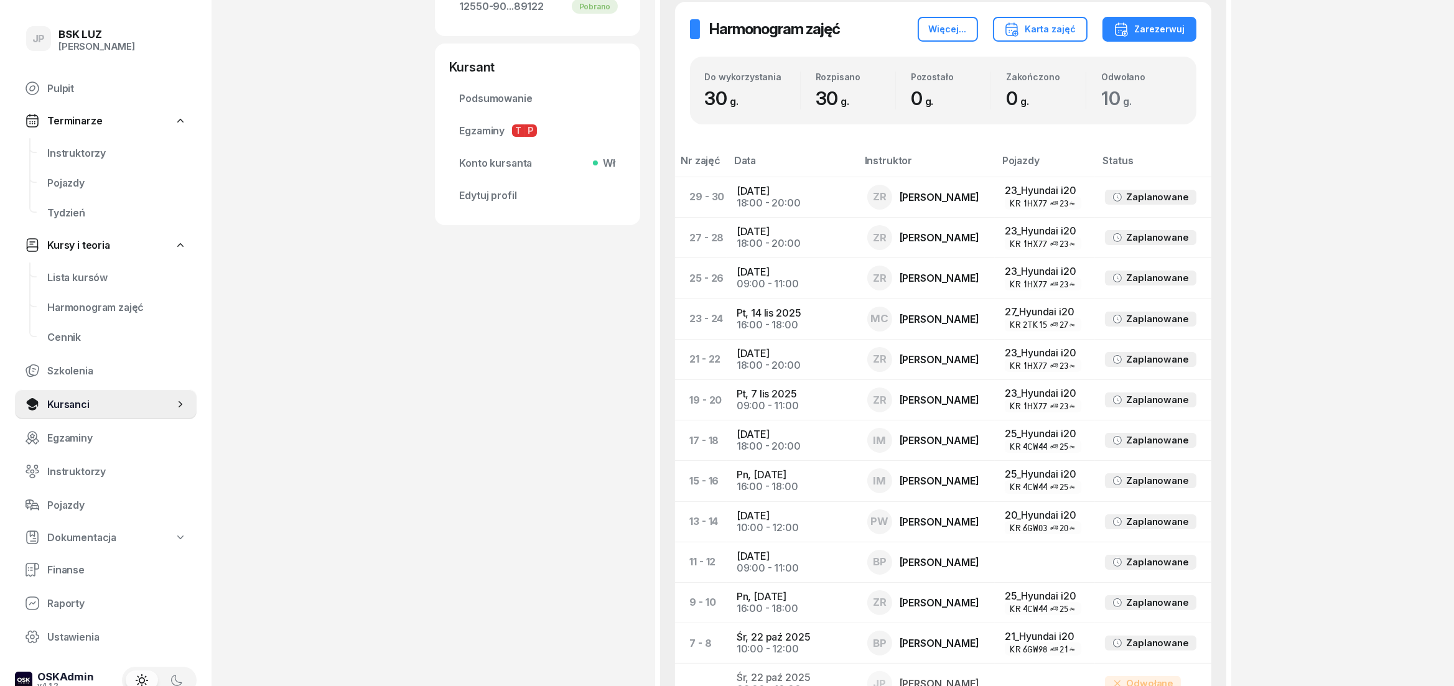
scroll to position [207, 0]
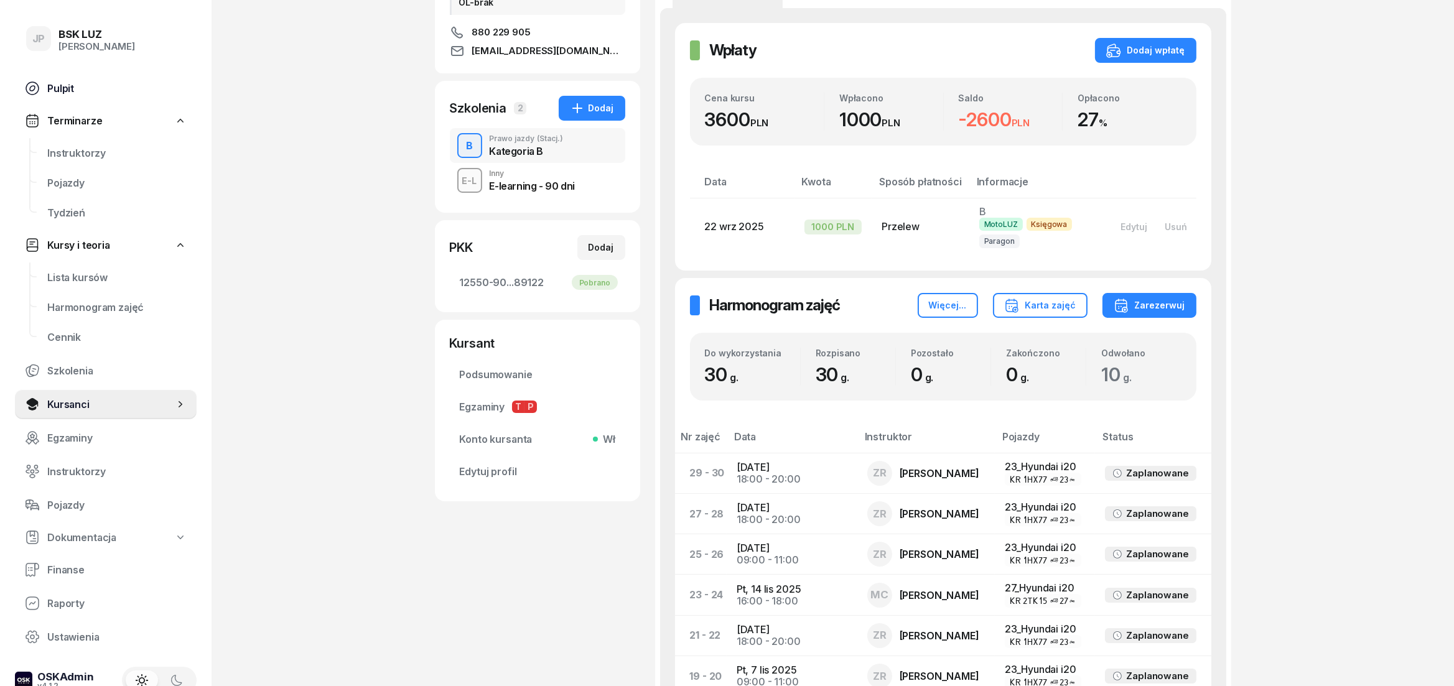
click at [54, 85] on span "Pulpit" at bounding box center [116, 89] width 139 height 12
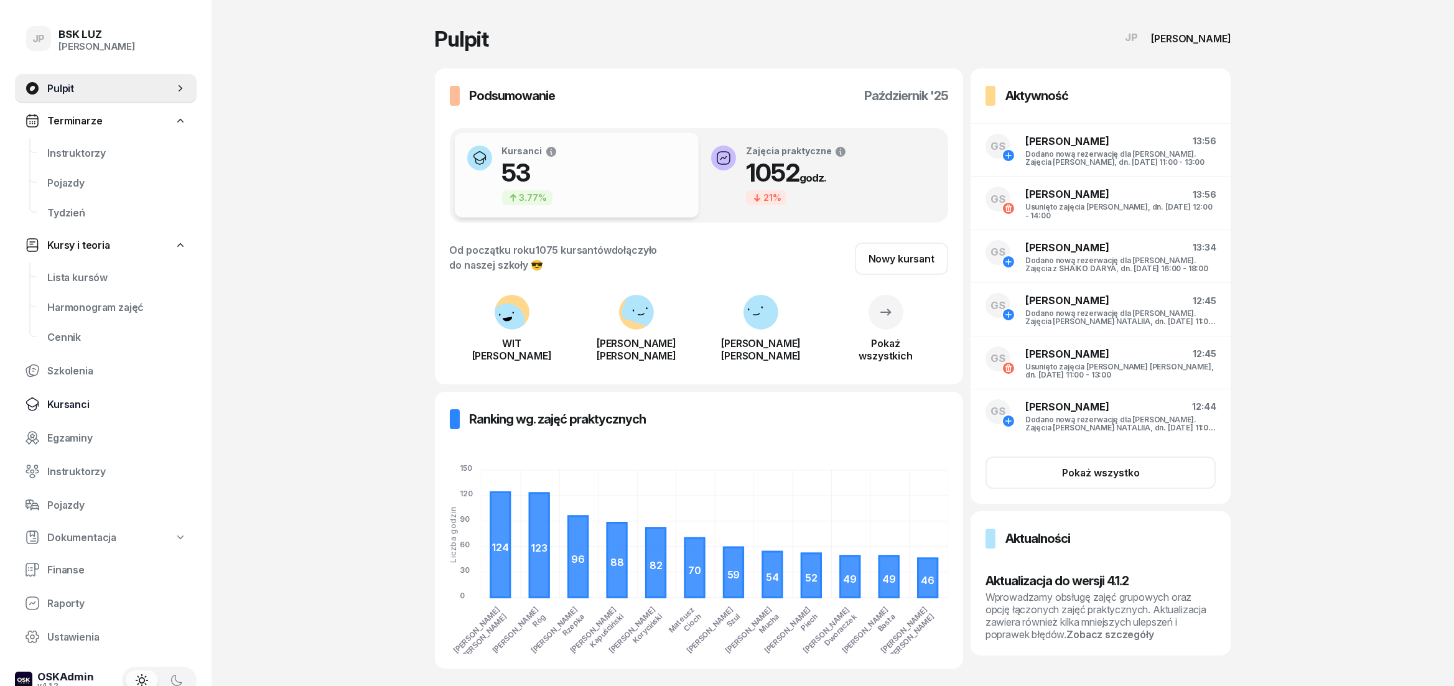
click at [89, 399] on span "Kursanci" at bounding box center [116, 405] width 139 height 12
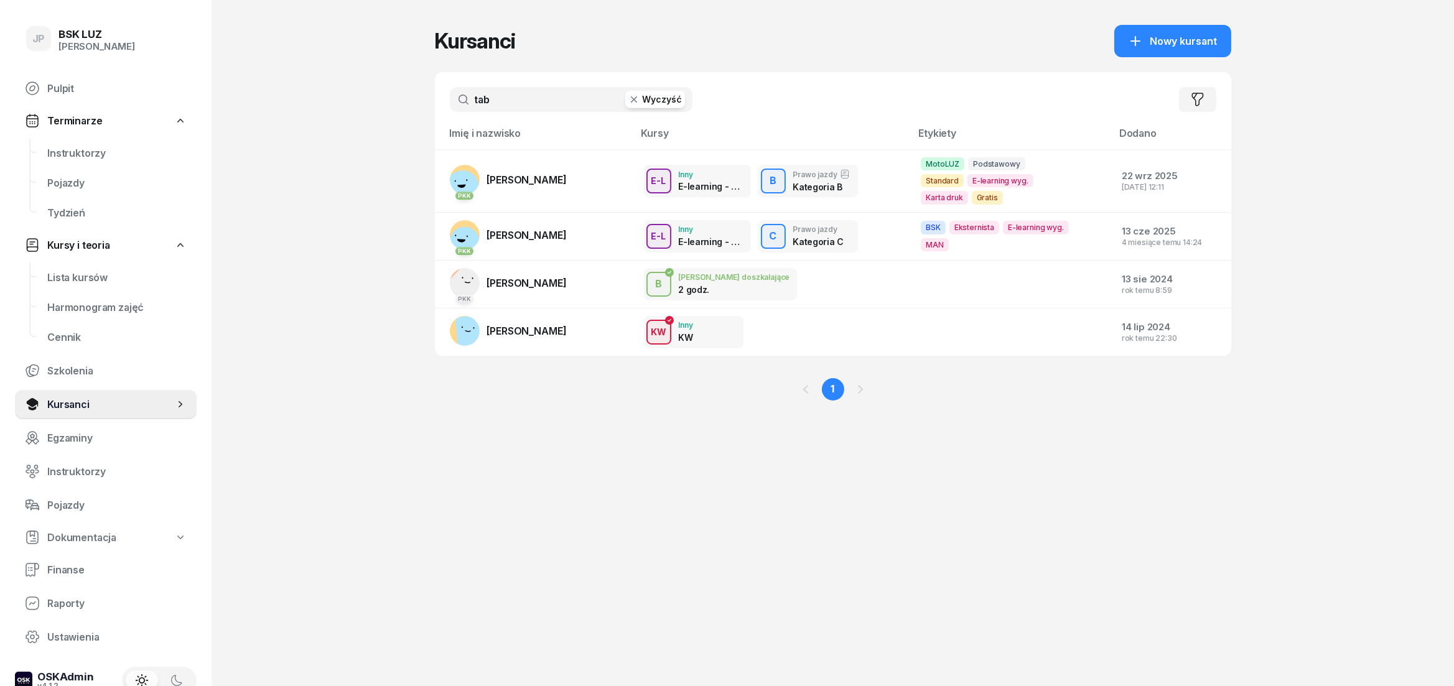
click at [660, 105] on button "Wyczyść" at bounding box center [655, 99] width 60 height 17
